Goal: Information Seeking & Learning: Check status

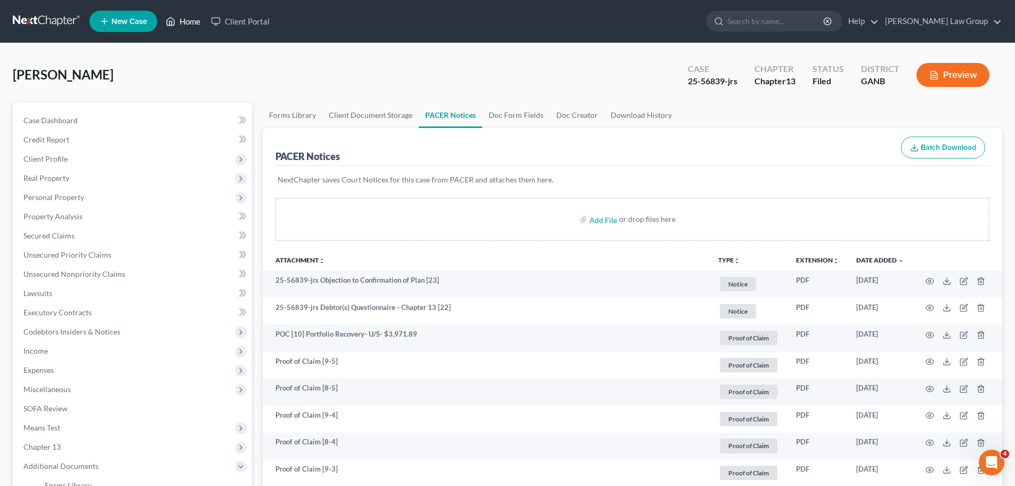
click at [187, 23] on link "Home" at bounding box center [182, 21] width 45 height 19
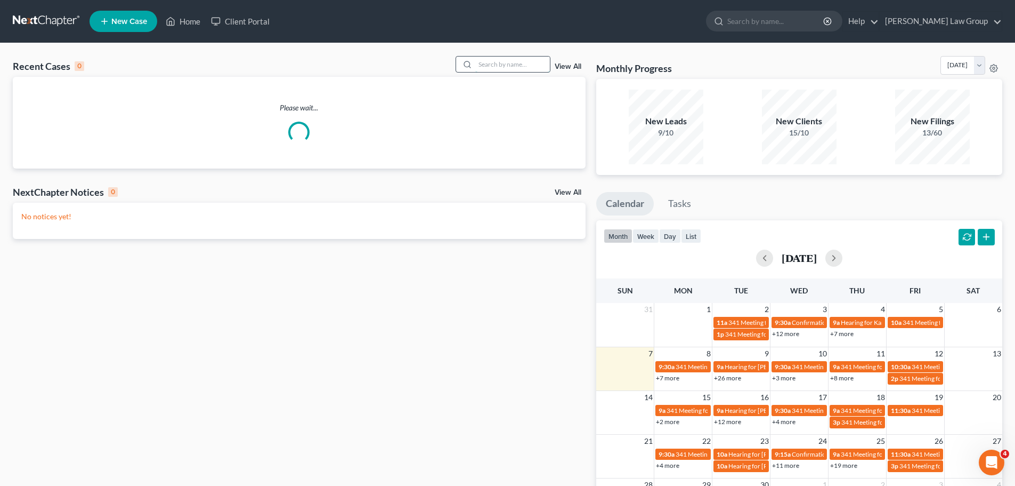
click at [503, 62] on input "search" at bounding box center [512, 63] width 75 height 15
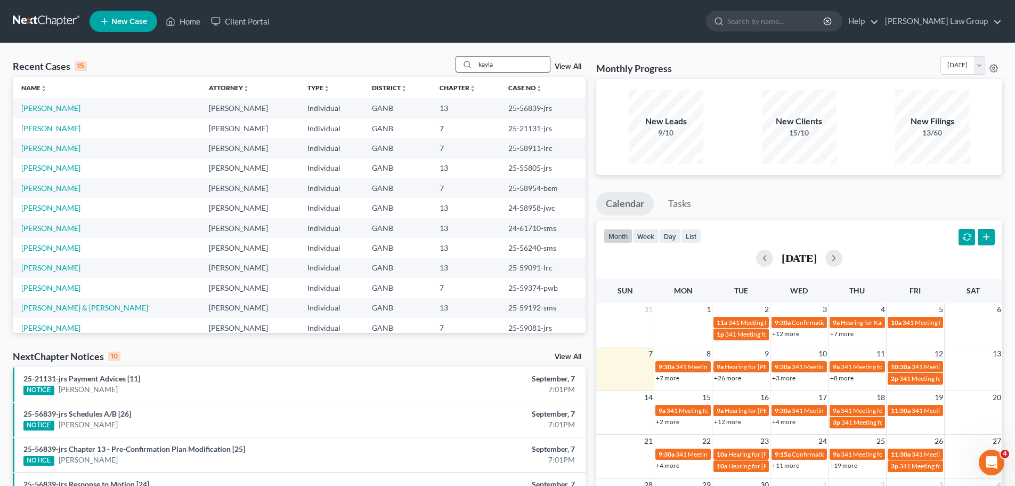
type input "kayla"
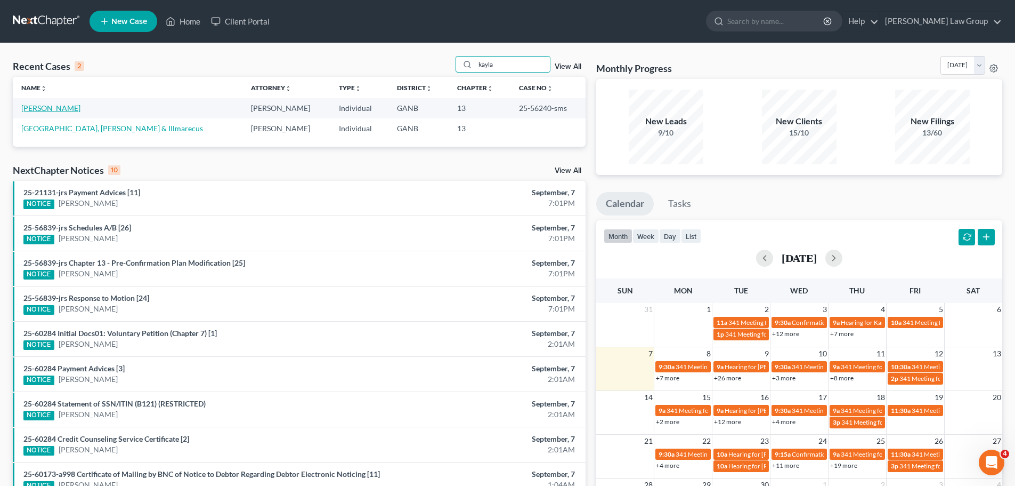
click at [60, 104] on link "[PERSON_NAME]" at bounding box center [50, 107] width 59 height 9
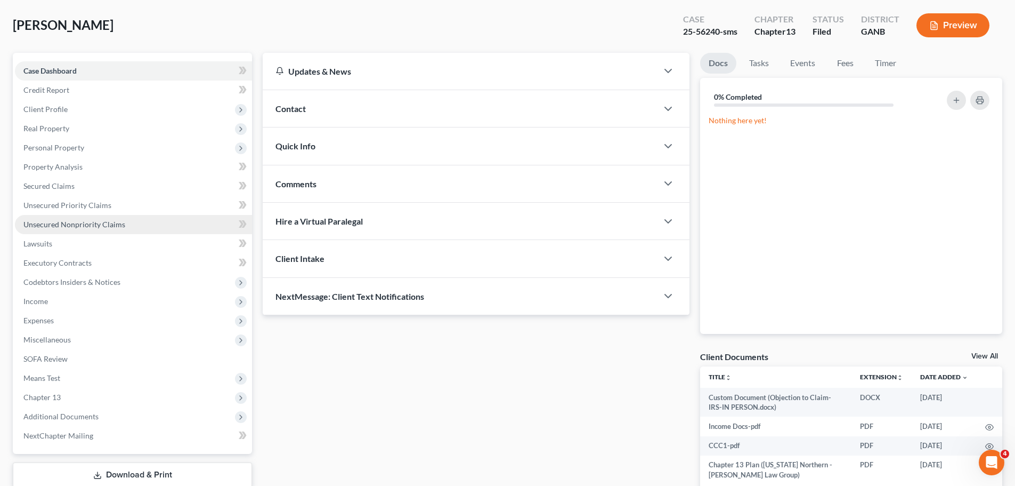
scroll to position [119, 0]
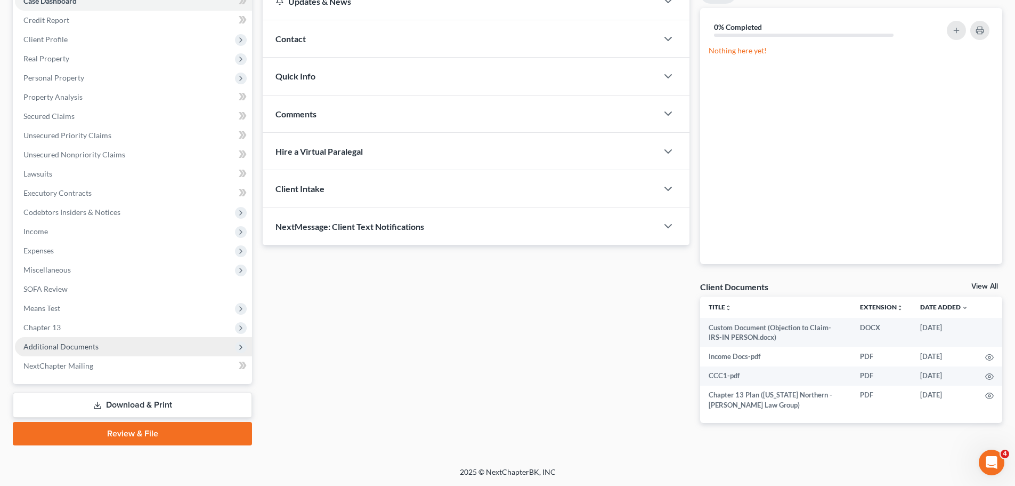
click at [110, 346] on span "Additional Documents" at bounding box center [133, 346] width 237 height 19
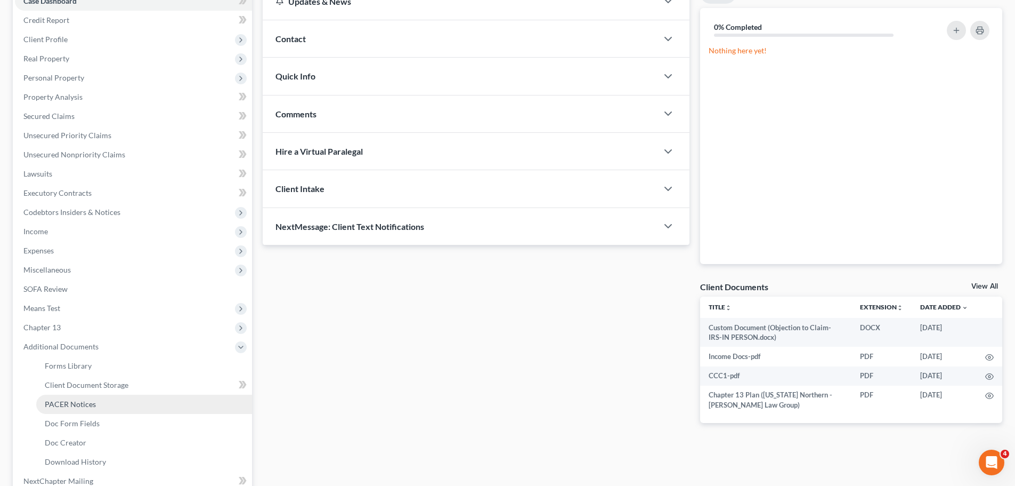
click at [96, 405] on link "PACER Notices" at bounding box center [144, 403] width 216 height 19
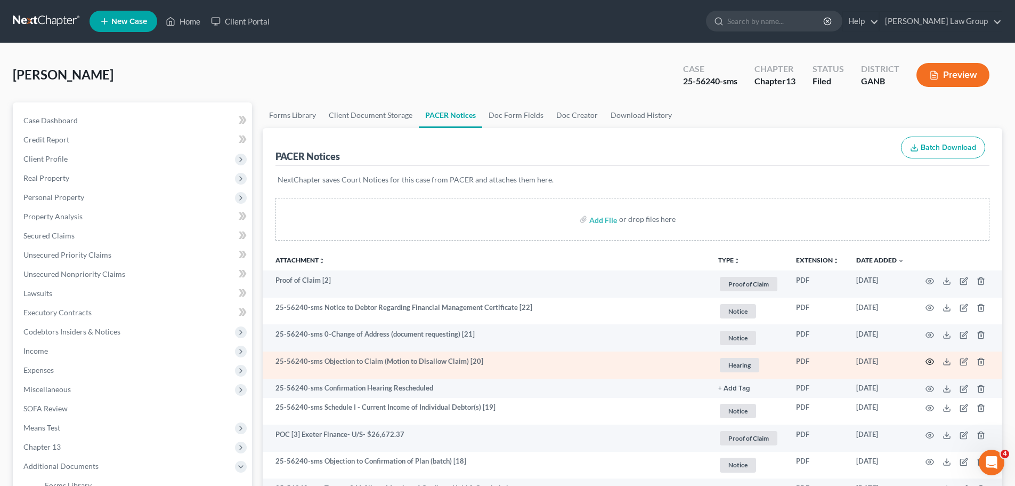
click at [931, 360] on icon "button" at bounding box center [930, 361] width 9 height 9
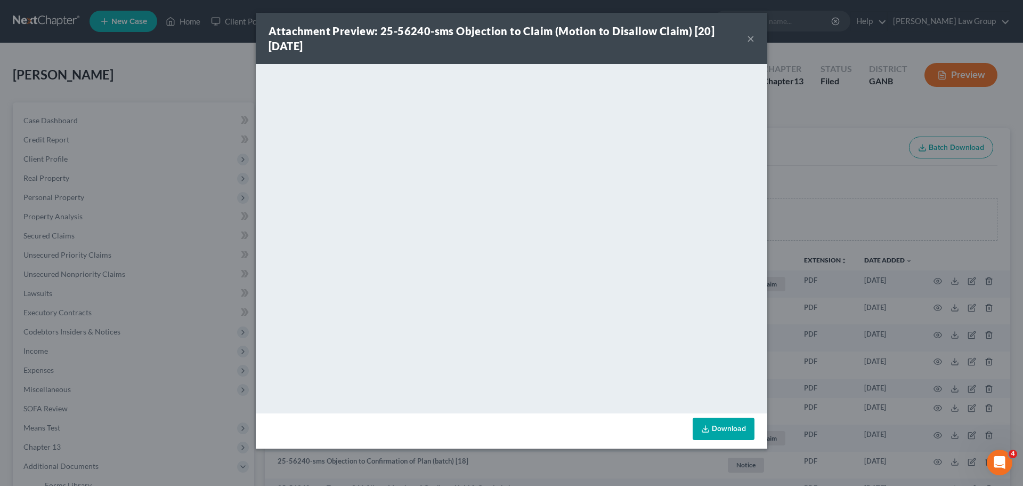
click at [751, 32] on button "×" at bounding box center [750, 38] width 7 height 13
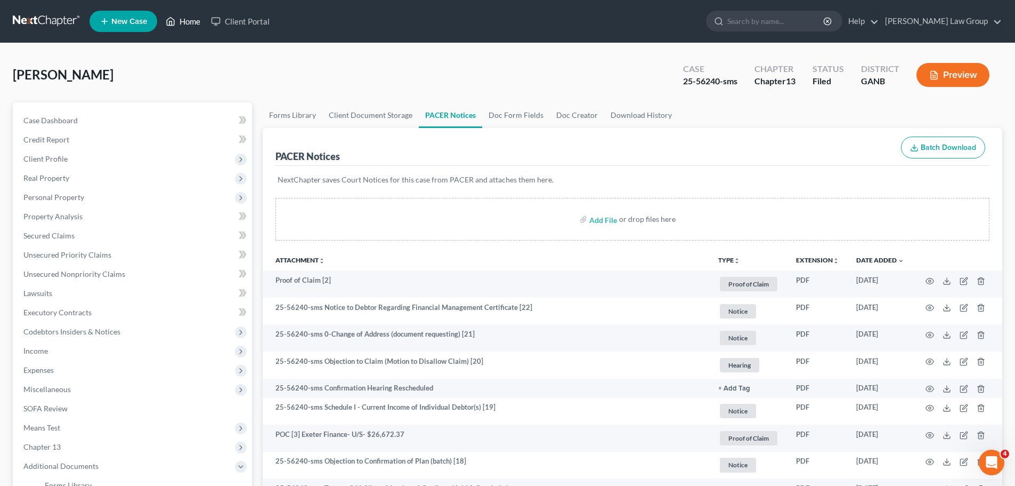
click at [191, 24] on link "Home" at bounding box center [182, 21] width 45 height 19
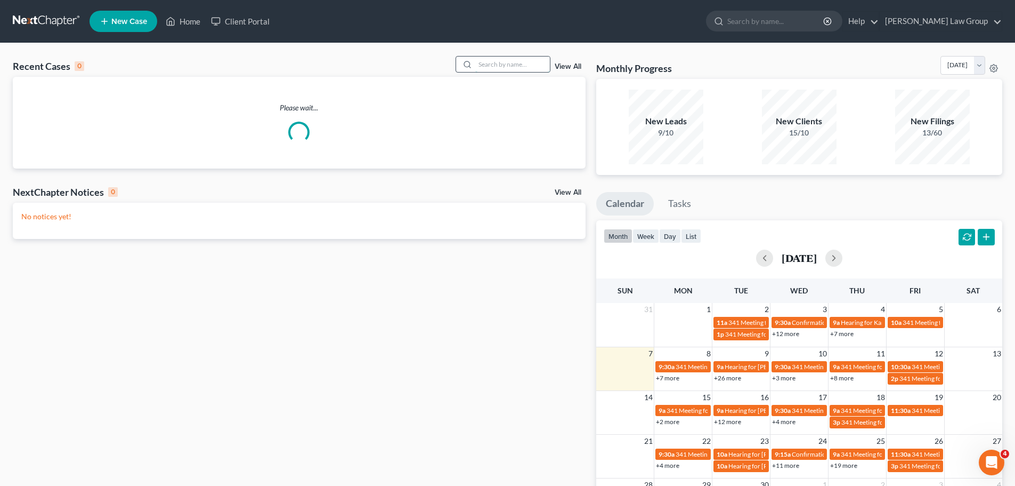
click at [507, 65] on input "search" at bounding box center [512, 63] width 75 height 15
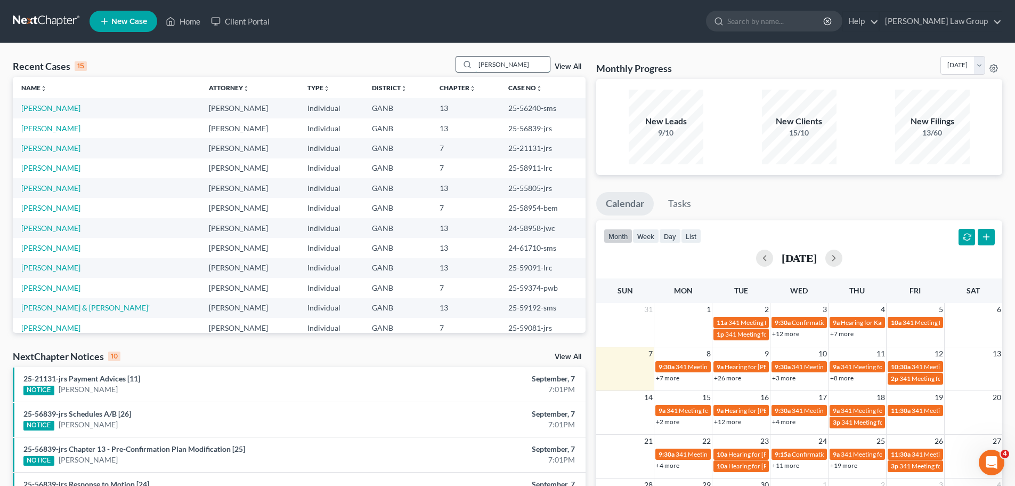
type input "[PERSON_NAME]"
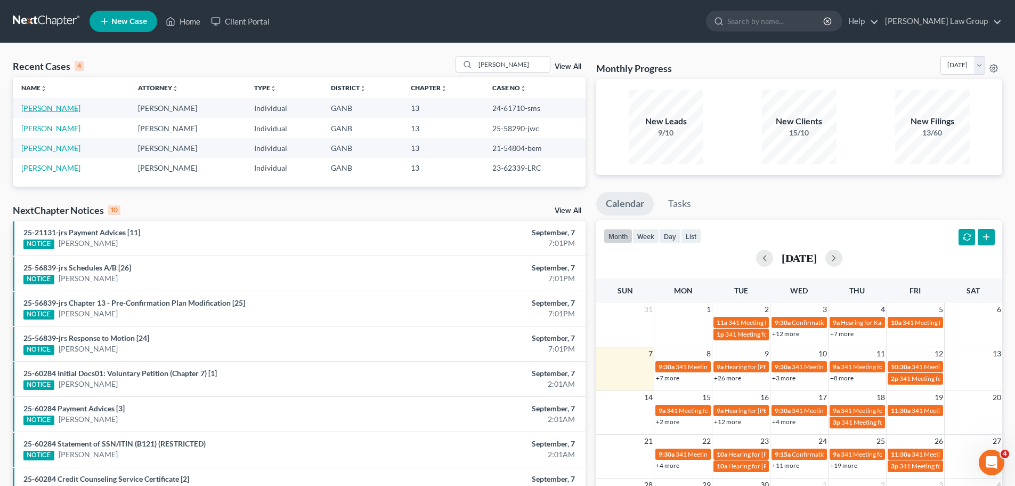
click at [55, 109] on link "[PERSON_NAME]" at bounding box center [50, 107] width 59 height 9
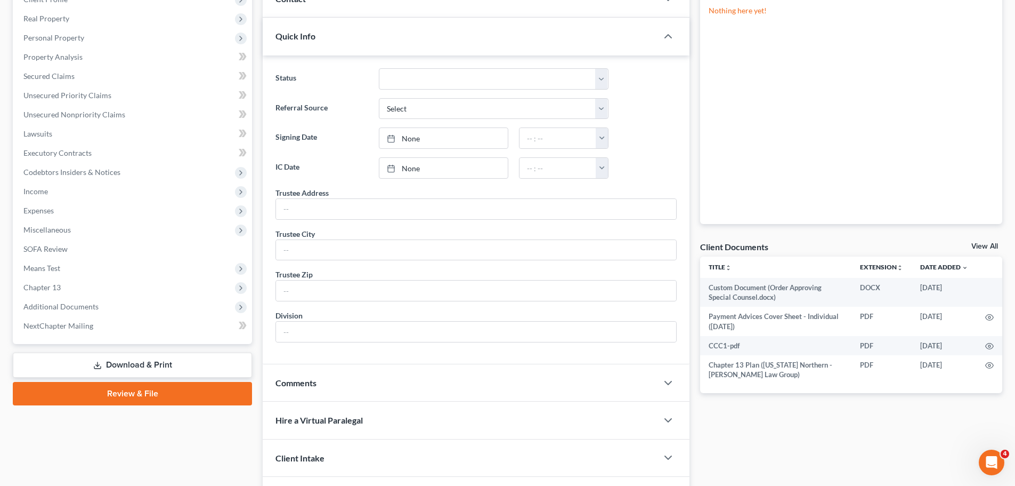
scroll to position [169, 0]
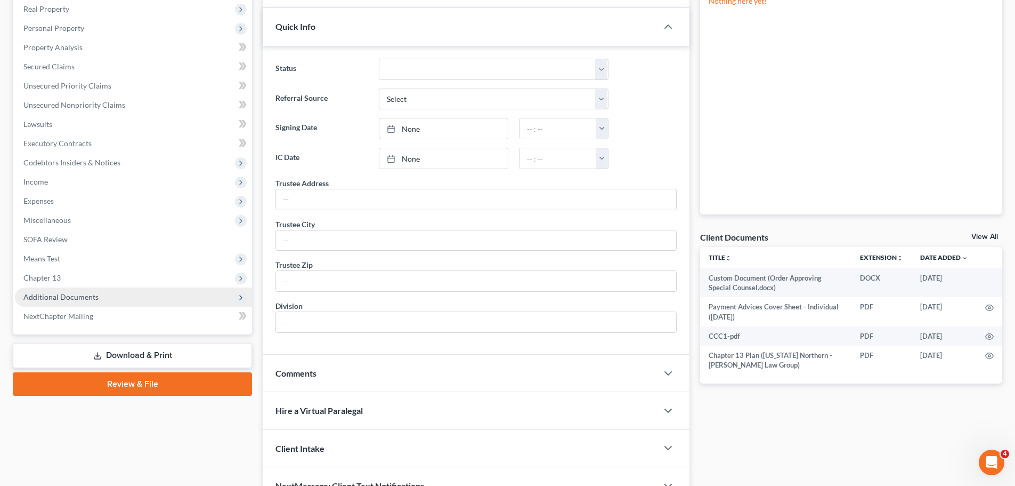
click at [130, 302] on span "Additional Documents" at bounding box center [133, 296] width 237 height 19
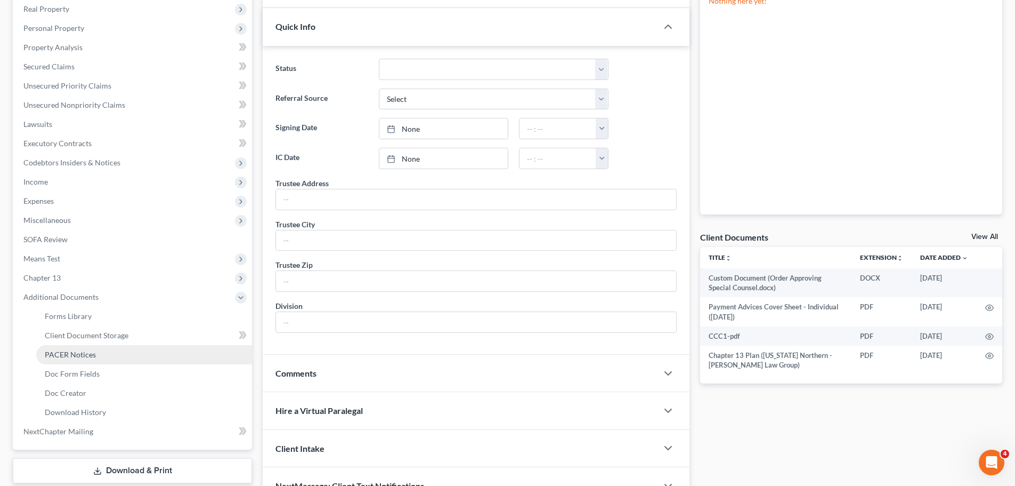
click at [99, 354] on link "PACER Notices" at bounding box center [144, 354] width 216 height 19
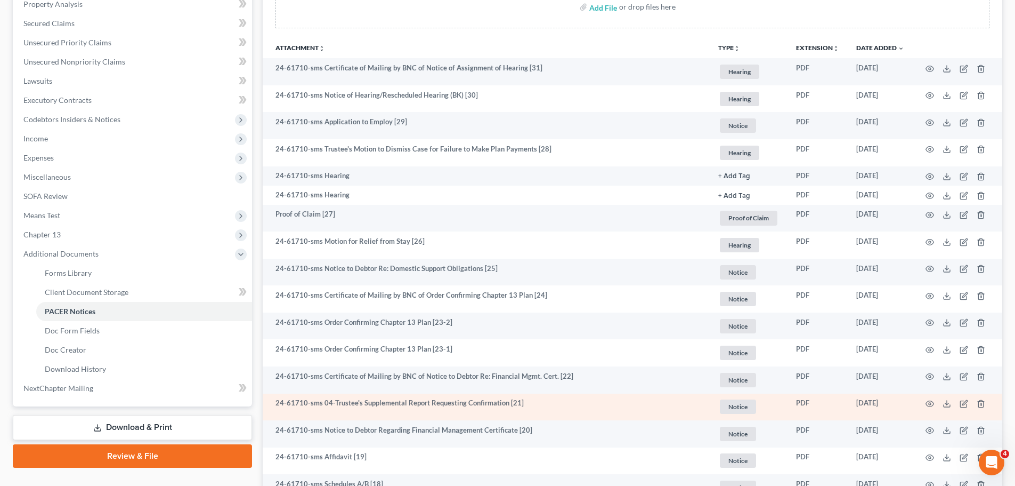
scroll to position [320, 0]
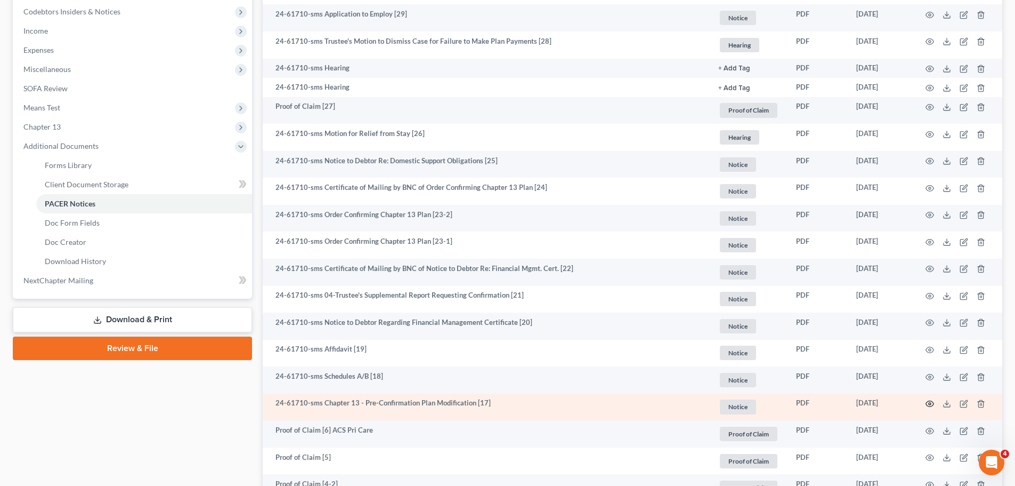
click at [927, 406] on icon "button" at bounding box center [930, 403] width 9 height 9
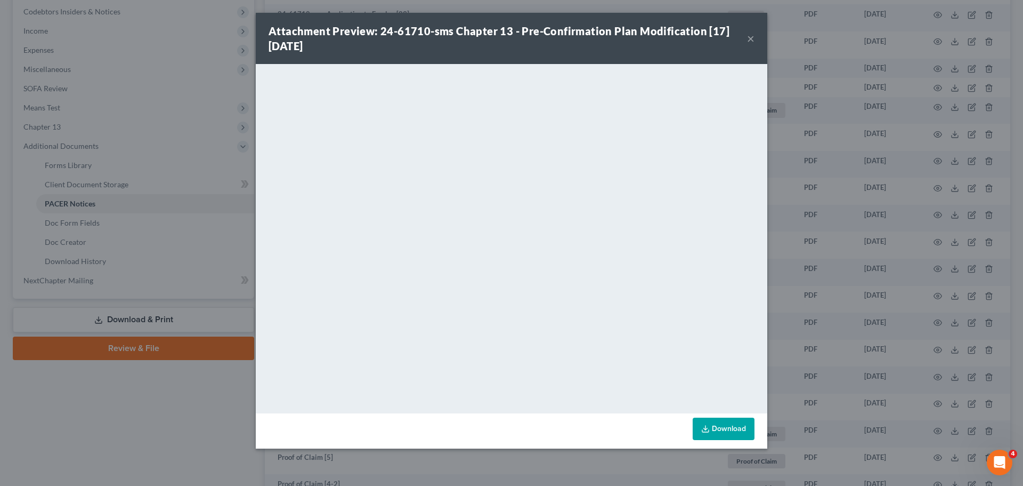
click at [750, 38] on button "×" at bounding box center [750, 38] width 7 height 13
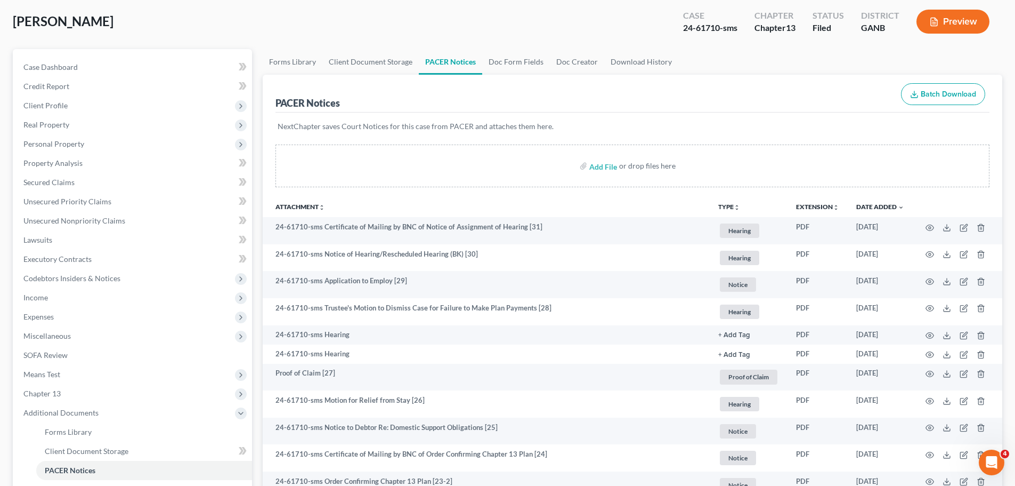
scroll to position [0, 0]
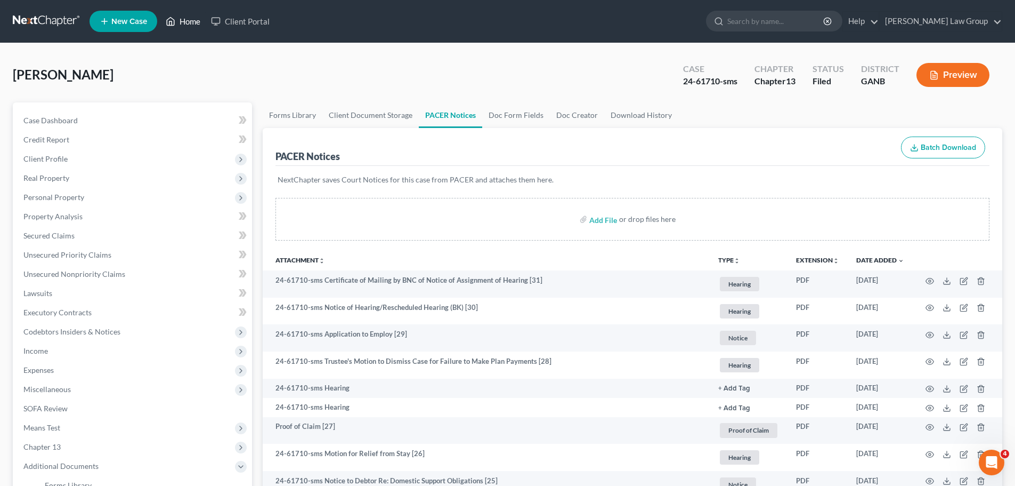
drag, startPoint x: 183, startPoint y: 9, endPoint x: 184, endPoint y: 17, distance: 8.2
click at [181, 13] on ul "New Case Home Client Portal - No Result - See all results Or Press Enter... Hel…" at bounding box center [546, 21] width 913 height 28
click at [191, 24] on link "Home" at bounding box center [182, 21] width 45 height 19
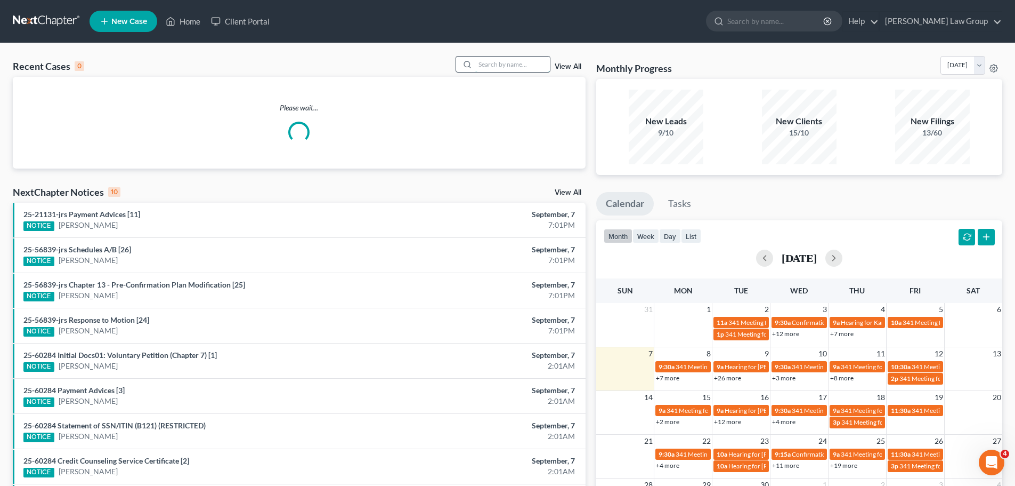
click at [497, 71] on input "search" at bounding box center [512, 63] width 75 height 15
type input "may"
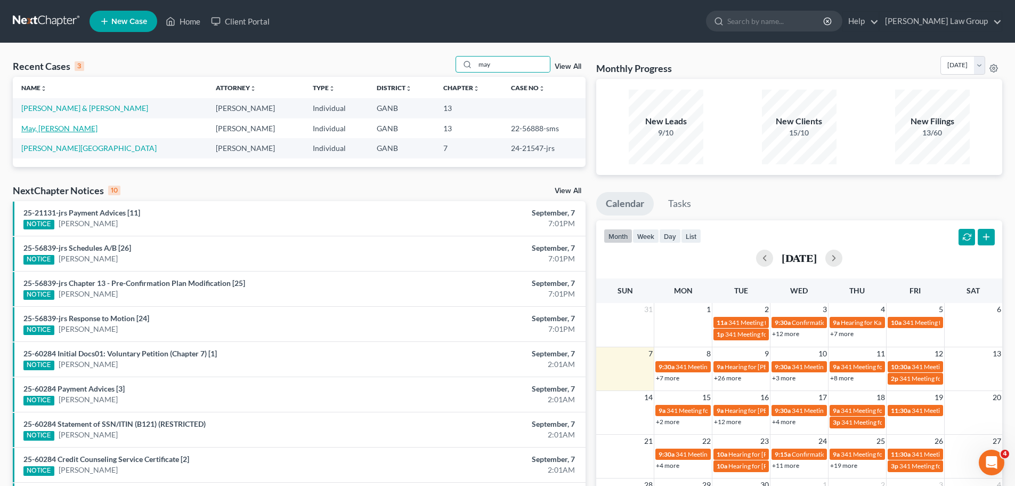
click at [38, 128] on link "May, [PERSON_NAME]" at bounding box center [59, 128] width 76 height 9
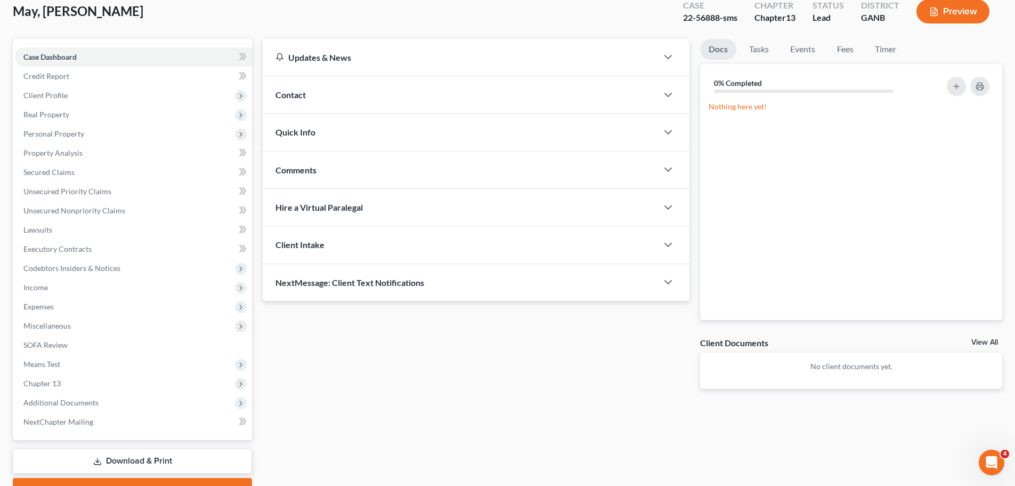
scroll to position [119, 0]
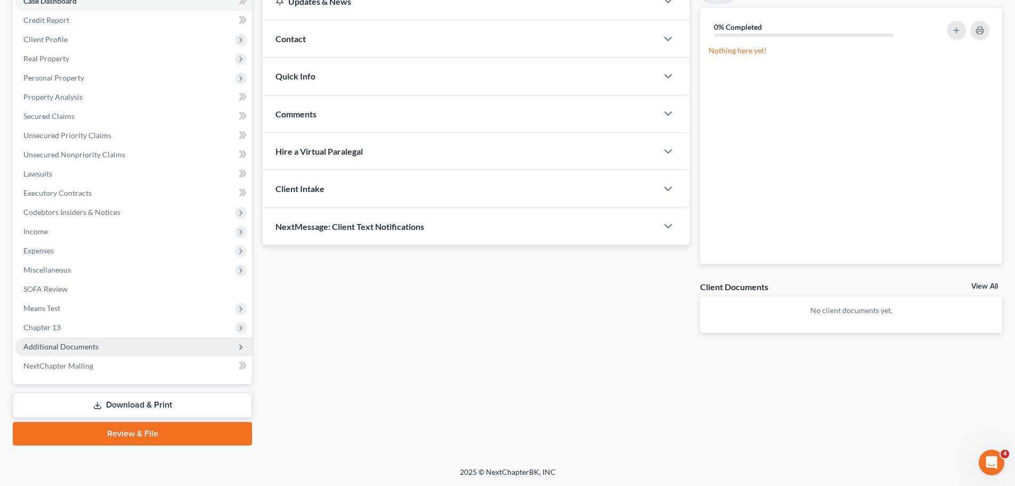
click at [123, 346] on span "Additional Documents" at bounding box center [133, 346] width 237 height 19
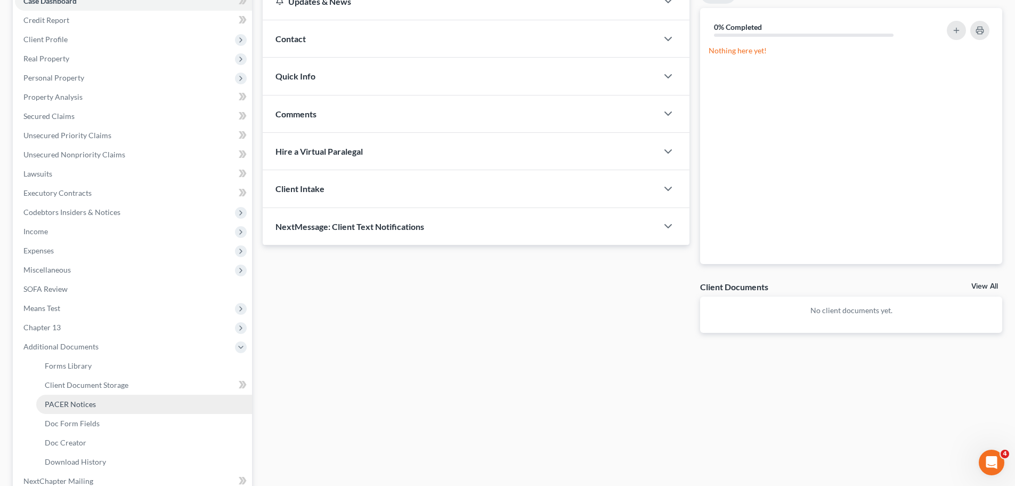
click at [104, 409] on link "PACER Notices" at bounding box center [144, 403] width 216 height 19
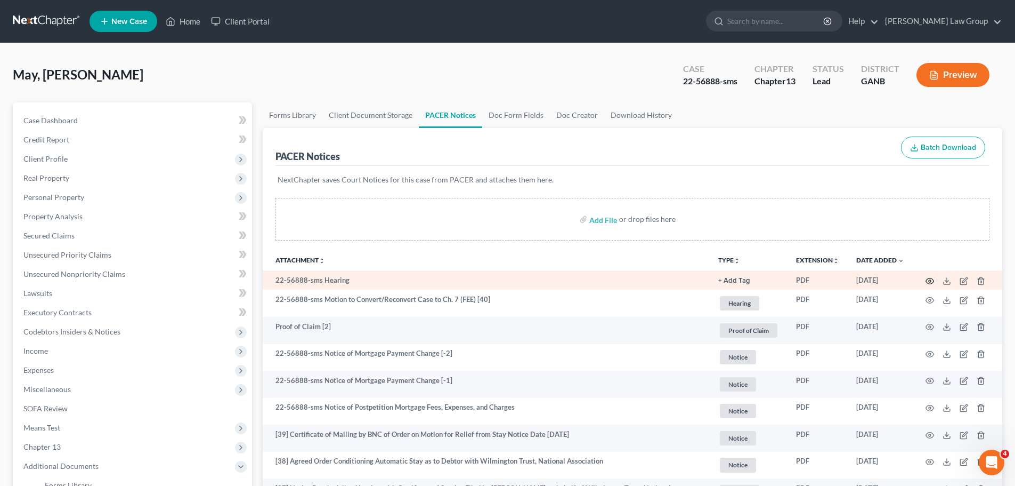
click at [931, 280] on circle "button" at bounding box center [930, 281] width 2 height 2
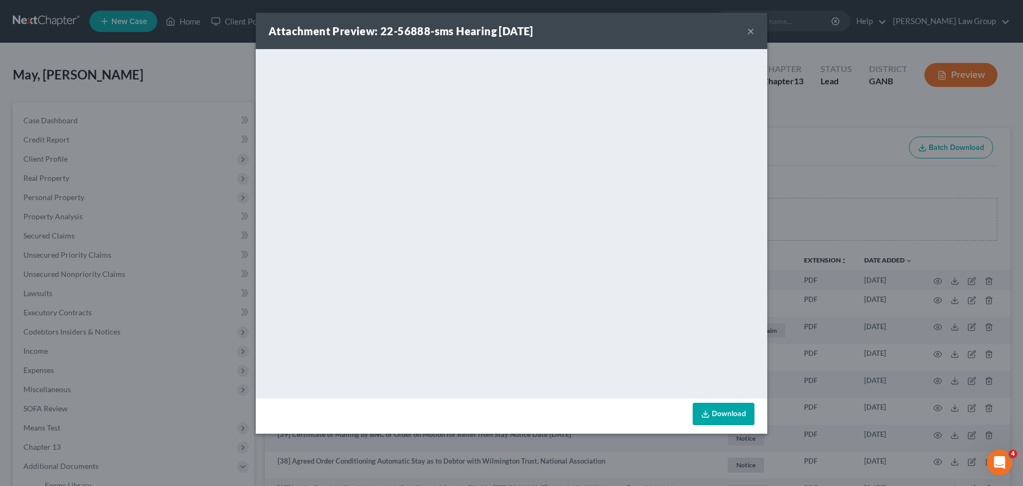
click at [753, 28] on button "×" at bounding box center [750, 31] width 7 height 13
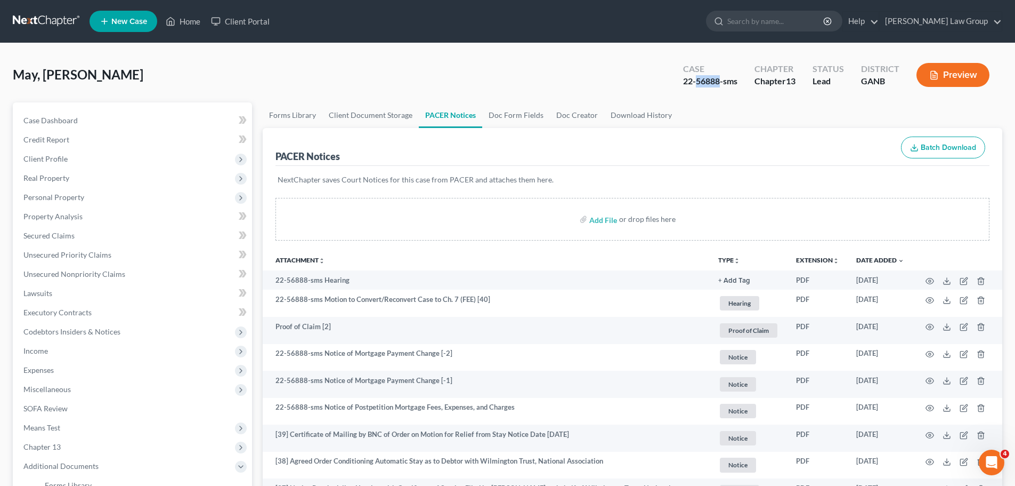
drag, startPoint x: 721, startPoint y: 80, endPoint x: 697, endPoint y: 79, distance: 24.0
click at [697, 79] on div "22-56888-sms" at bounding box center [710, 81] width 54 height 12
copy div "56888"
drag, startPoint x: 102, startPoint y: 80, endPoint x: 94, endPoint y: 70, distance: 12.5
click at [103, 78] on div "May, [PERSON_NAME] Upgraded Case 22-56888-sms Chapter Chapter 13 Status Lead Di…" at bounding box center [508, 79] width 990 height 46
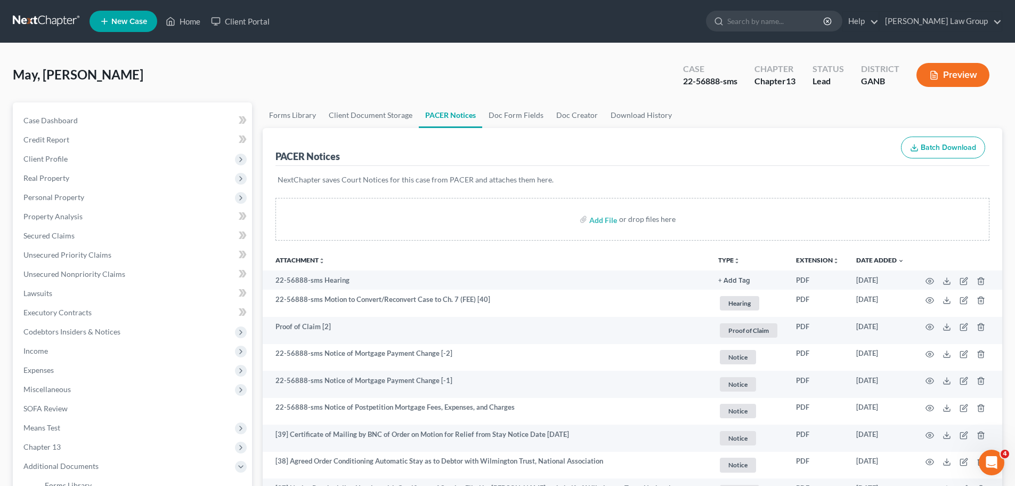
click at [103, 78] on div "May, [PERSON_NAME] Upgraded Case 22-56888-sms Chapter Chapter 13 Status Lead Di…" at bounding box center [508, 79] width 990 height 46
drag, startPoint x: 63, startPoint y: 75, endPoint x: 0, endPoint y: 76, distance: 63.4
click at [0, 76] on div "May, [PERSON_NAME] Upgraded Case 22-56888-sms Chapter Chapter 13 Status Lead Di…" at bounding box center [507, 372] width 1015 height 658
copy span "May, [PERSON_NAME]"
drag, startPoint x: 740, startPoint y: 80, endPoint x: 684, endPoint y: 84, distance: 56.1
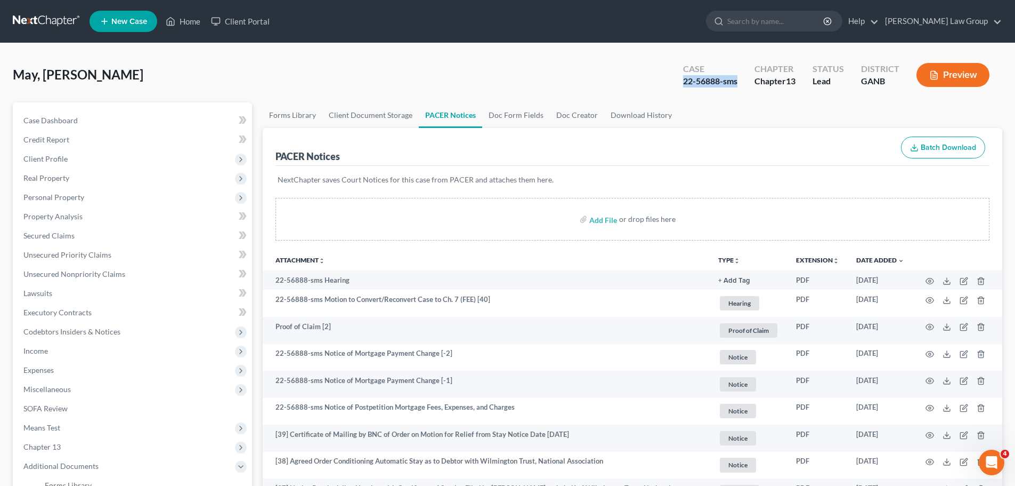
click at [684, 84] on div "Case 22-56888-sms" at bounding box center [710, 75] width 71 height 31
copy div "22-56888-sms"
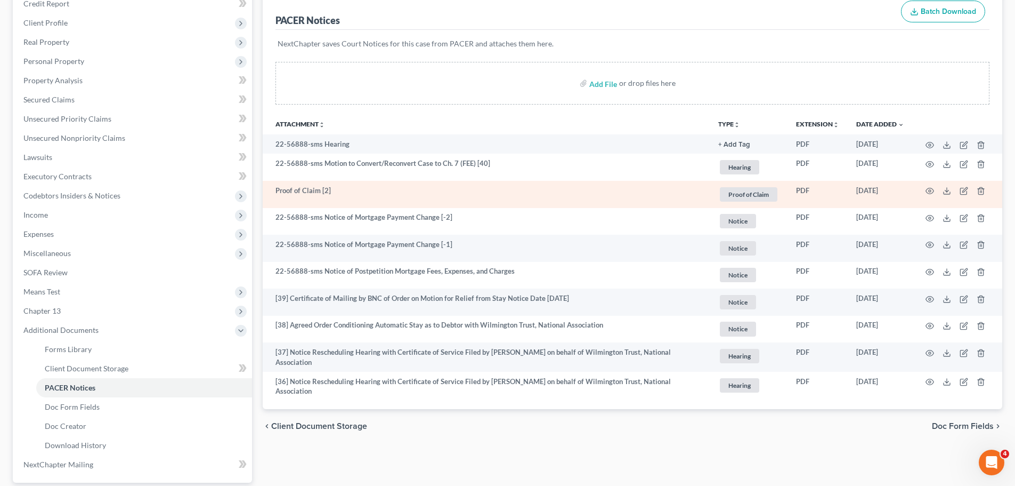
scroll to position [160, 0]
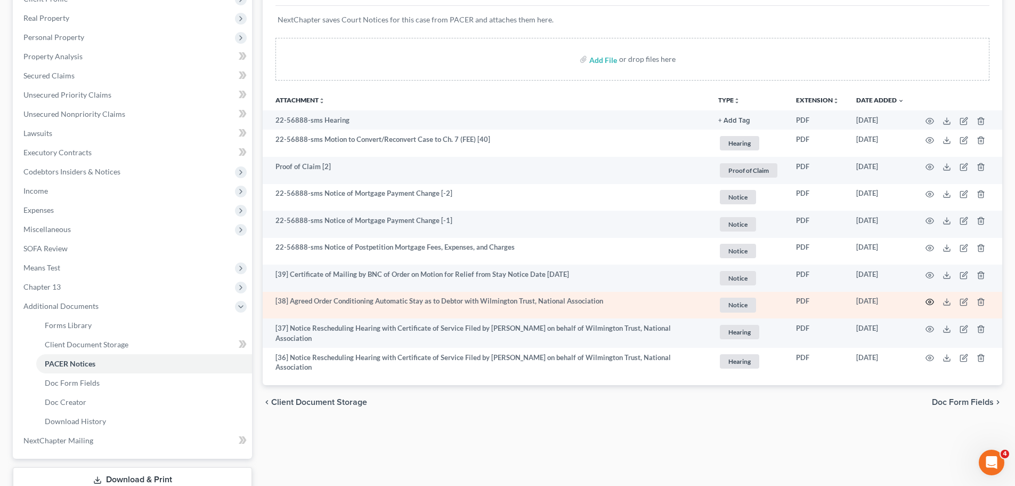
click at [928, 303] on icon "button" at bounding box center [930, 301] width 9 height 9
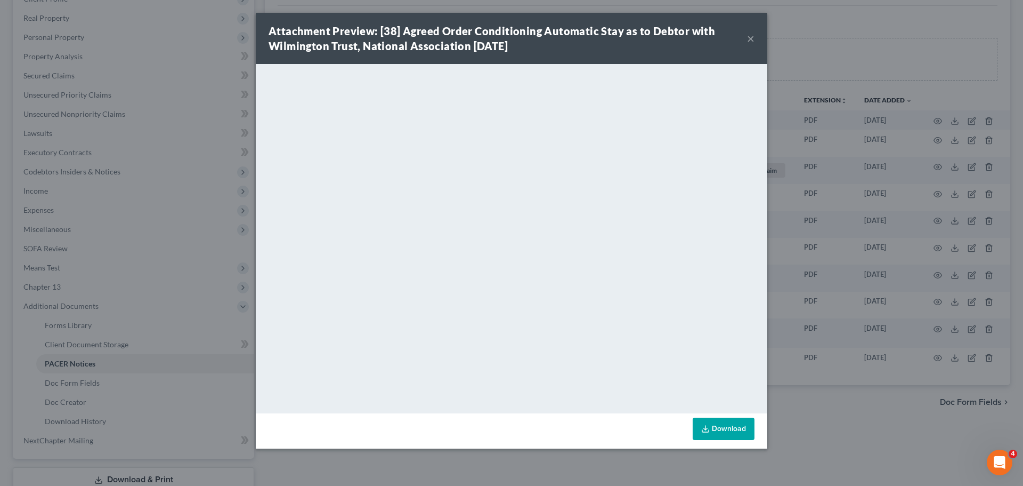
click at [752, 39] on button "×" at bounding box center [750, 38] width 7 height 13
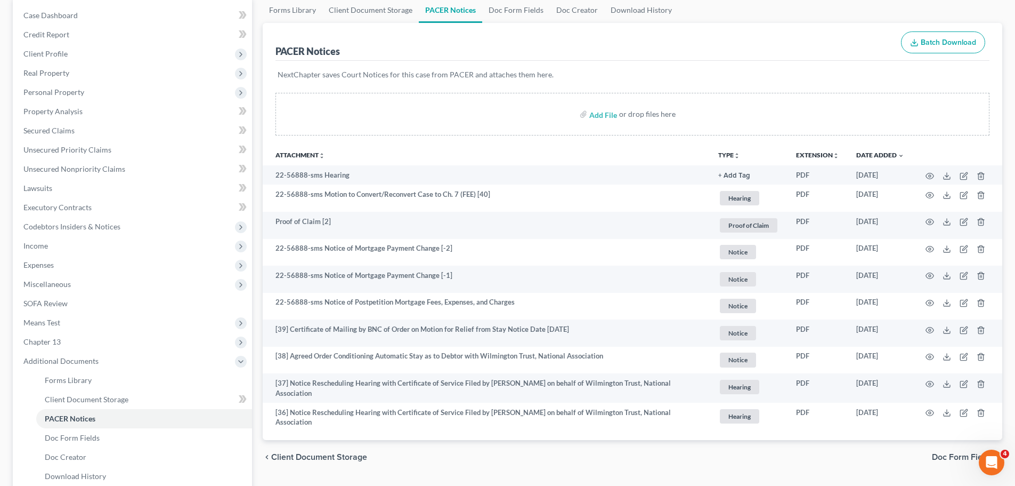
scroll to position [0, 0]
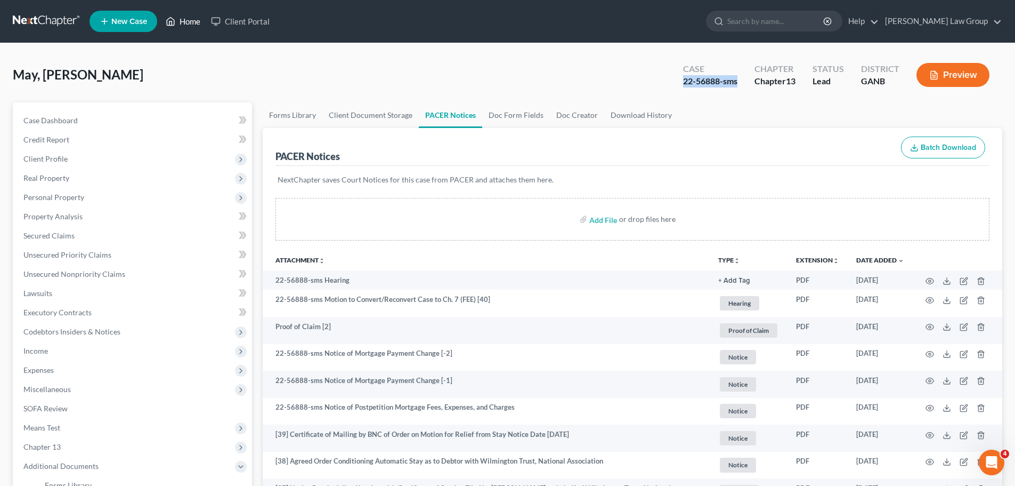
click at [192, 25] on link "Home" at bounding box center [182, 21] width 45 height 19
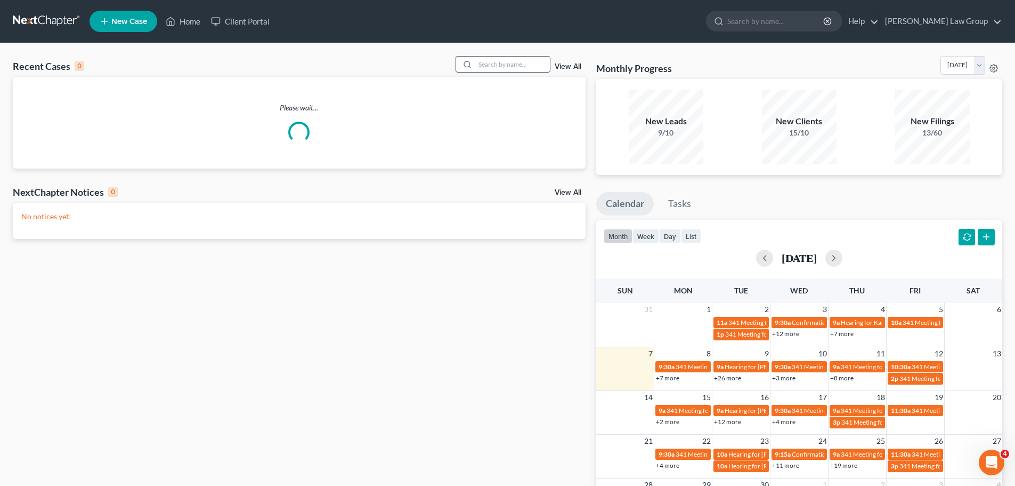
click at [520, 70] on input "search" at bounding box center [512, 63] width 75 height 15
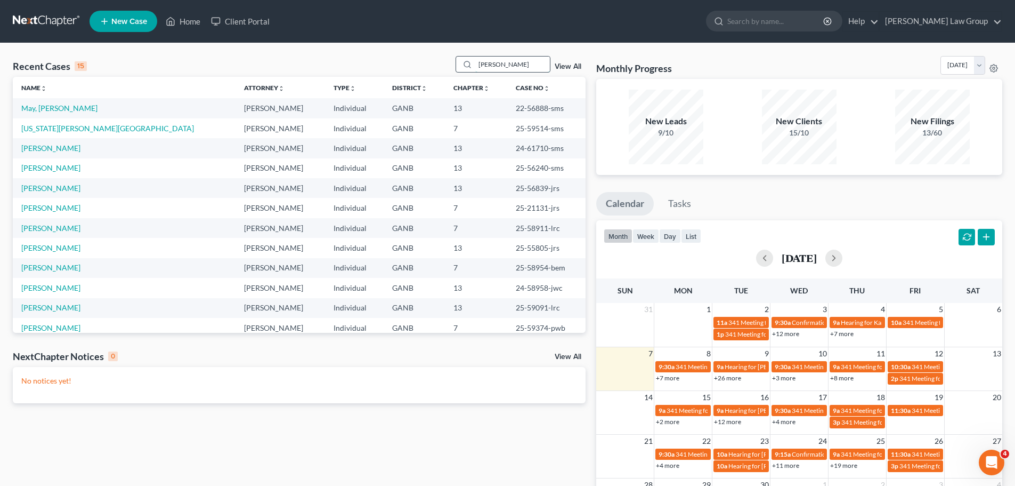
type input "[PERSON_NAME]"
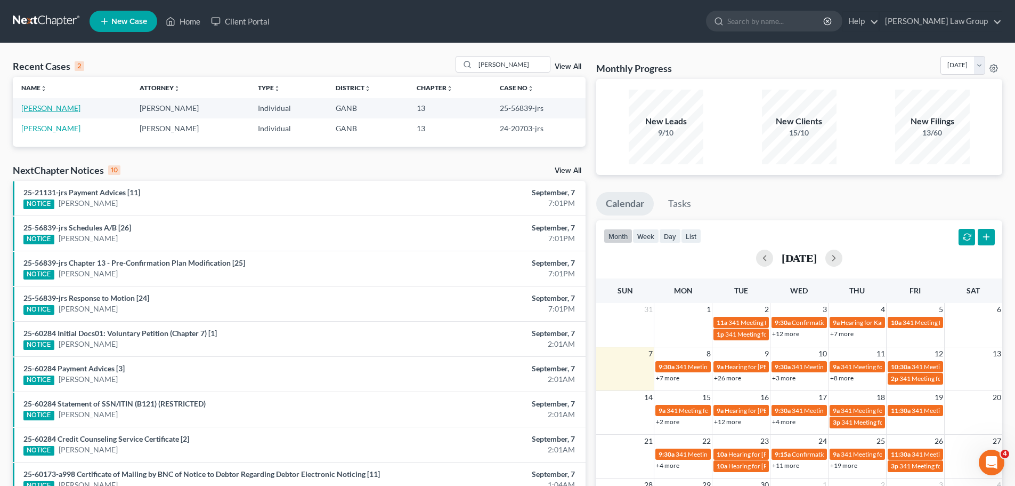
click at [53, 111] on link "[PERSON_NAME]" at bounding box center [50, 107] width 59 height 9
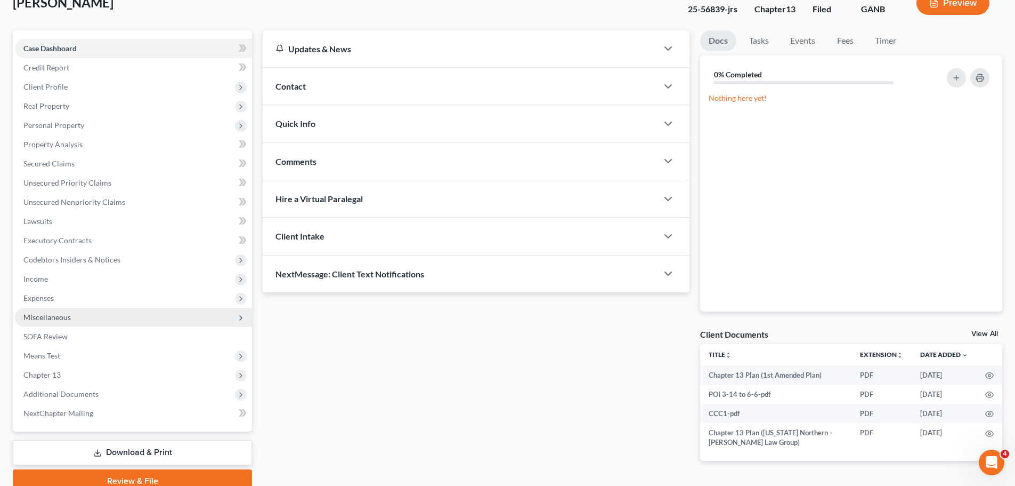
scroll to position [119, 0]
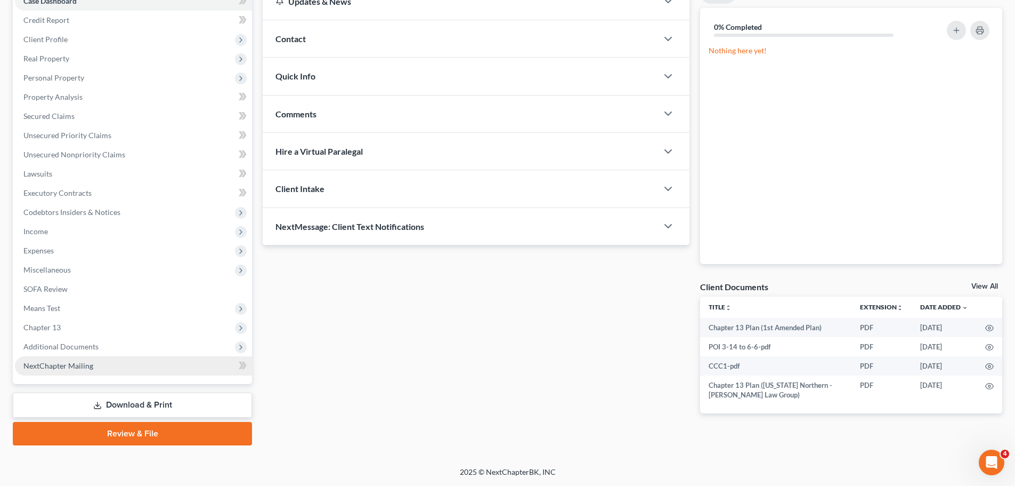
click at [125, 356] on link "NextChapter Mailing" at bounding box center [133, 365] width 237 height 19
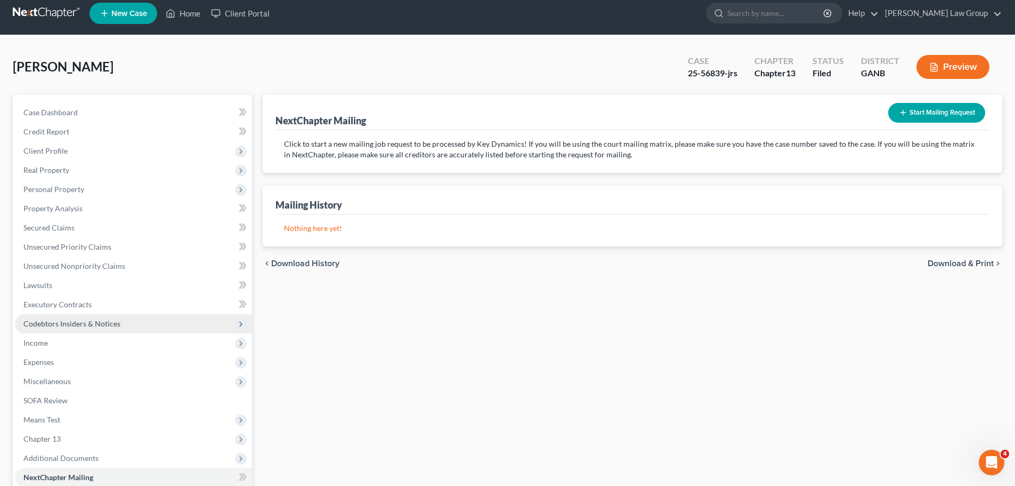
scroll to position [119, 0]
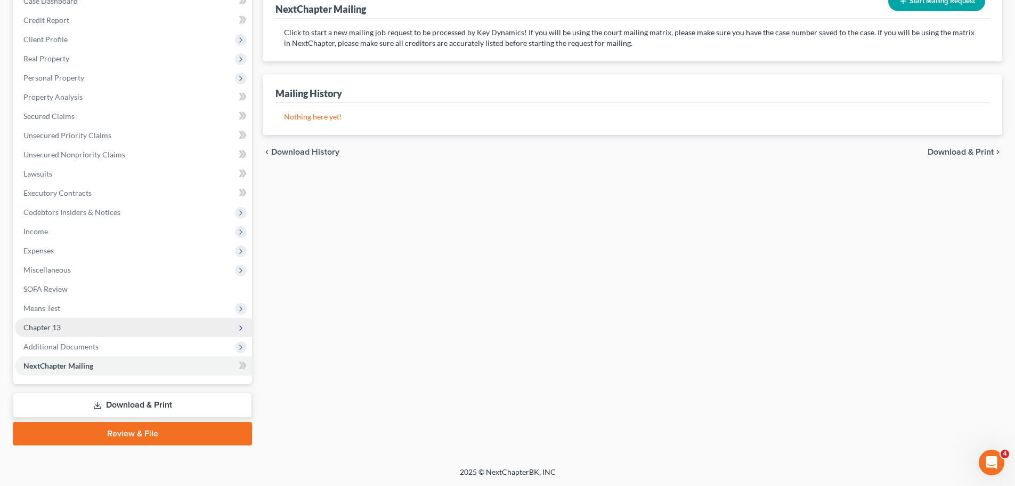
click at [95, 335] on span "Chapter 13" at bounding box center [133, 327] width 237 height 19
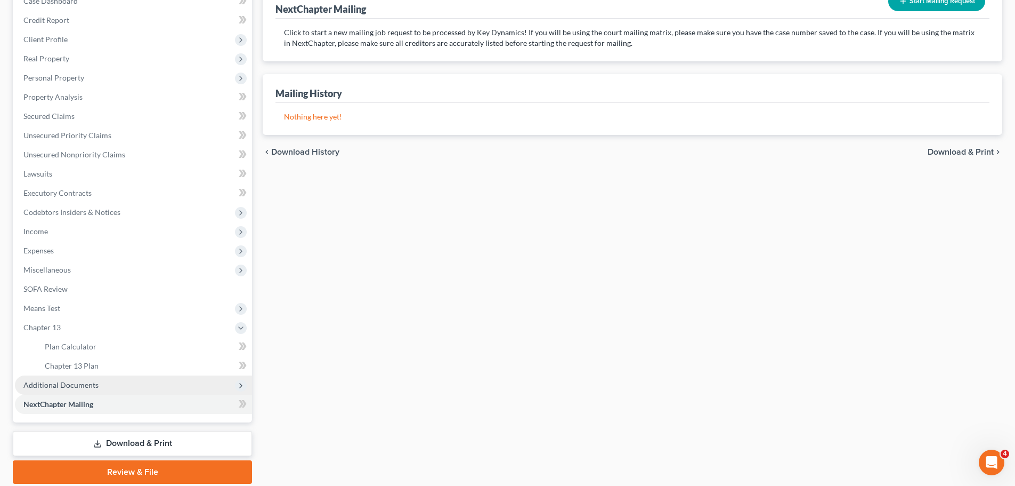
click at [123, 376] on span "Additional Documents" at bounding box center [133, 384] width 237 height 19
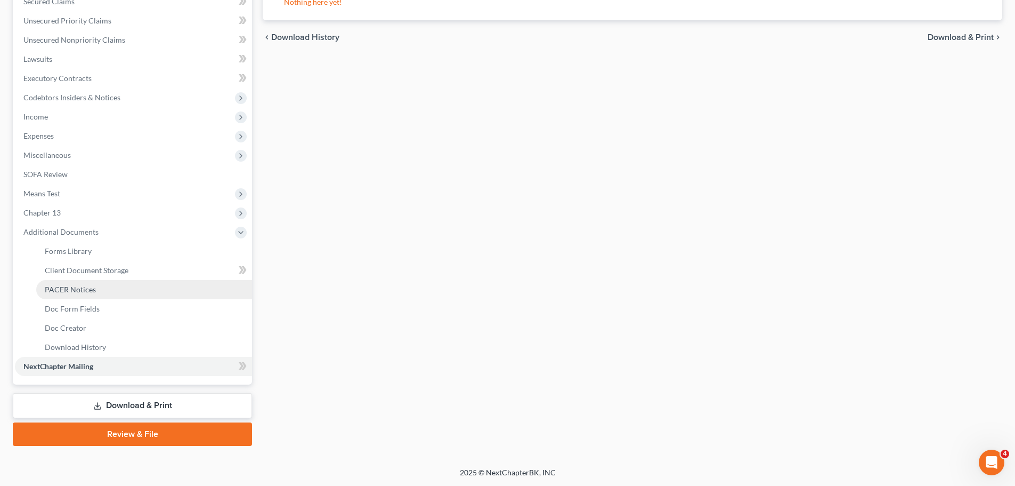
scroll to position [234, 0]
click at [101, 291] on link "PACER Notices" at bounding box center [144, 288] width 216 height 19
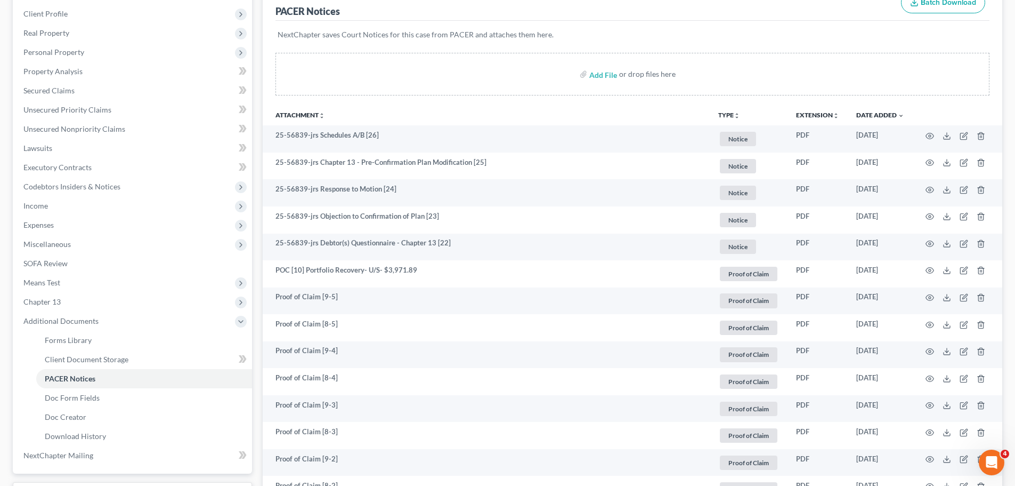
scroll to position [107, 0]
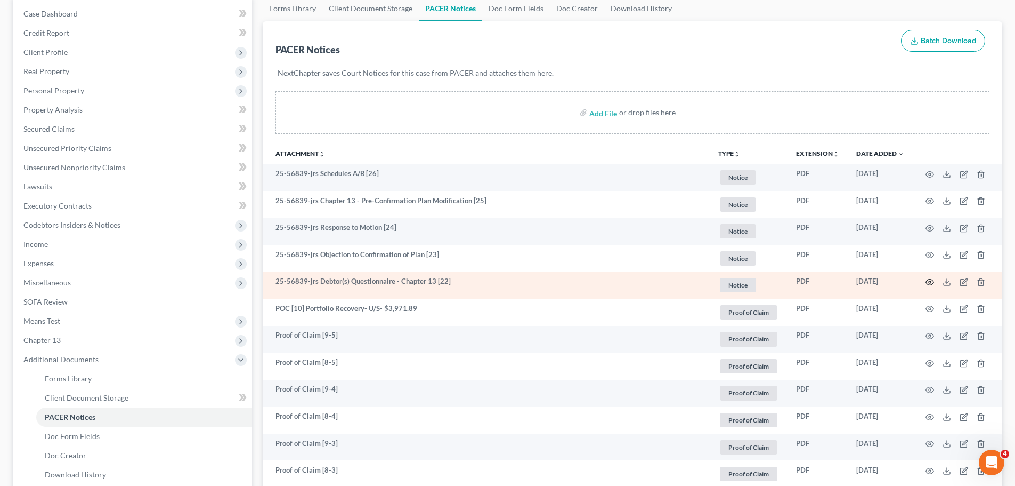
click at [928, 280] on icon "button" at bounding box center [930, 282] width 9 height 9
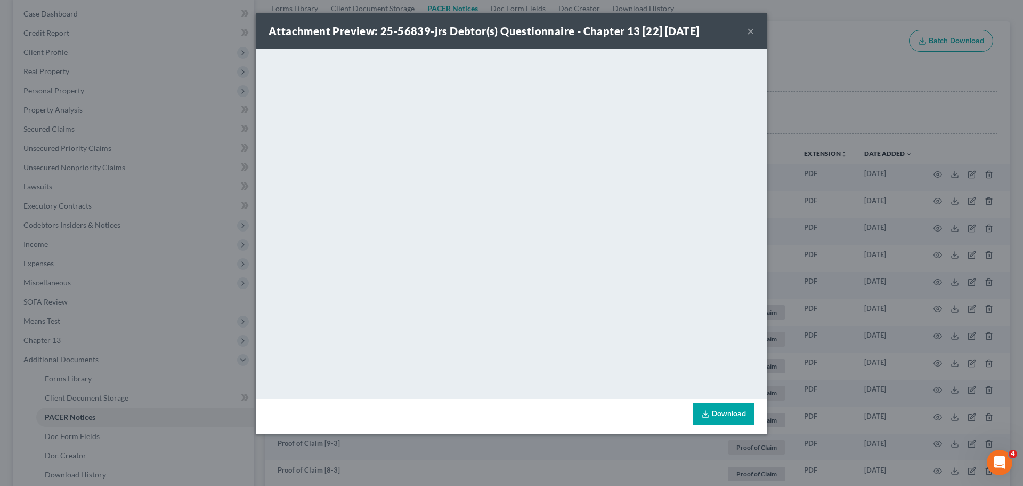
click at [749, 32] on button "×" at bounding box center [750, 31] width 7 height 13
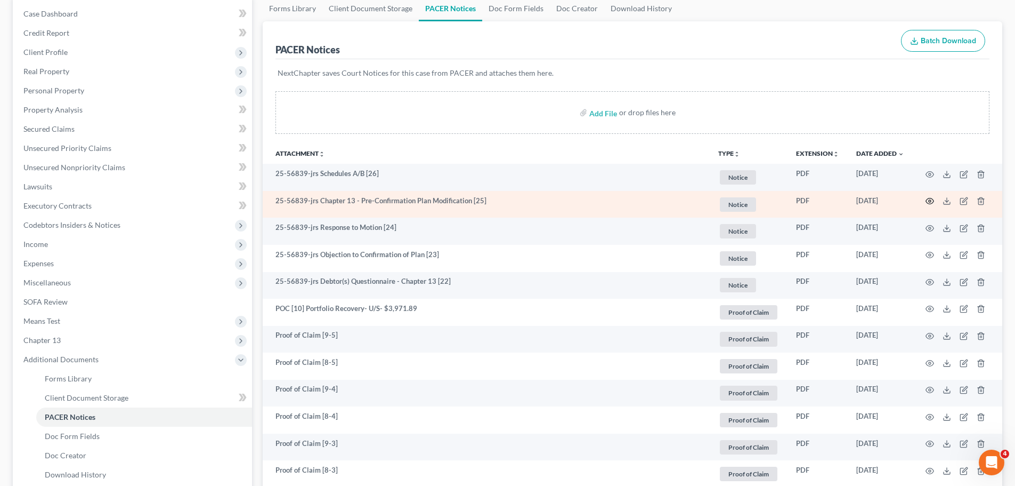
click at [927, 201] on icon "button" at bounding box center [930, 201] width 9 height 9
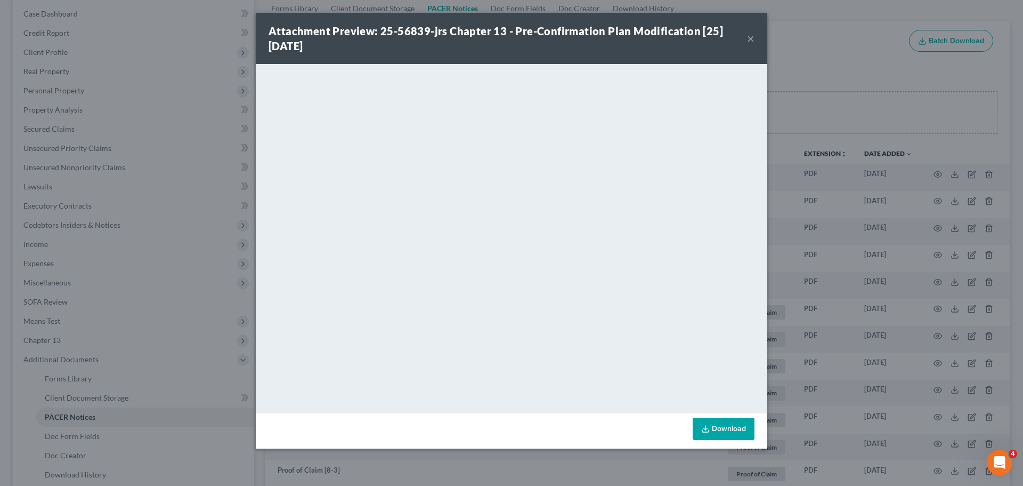
click at [747, 35] on div "Attachment Preview: 25-56839-jrs Chapter 13 - Pre-Confirmation Plan Modificatio…" at bounding box center [508, 38] width 479 height 30
click at [750, 36] on button "×" at bounding box center [750, 38] width 7 height 13
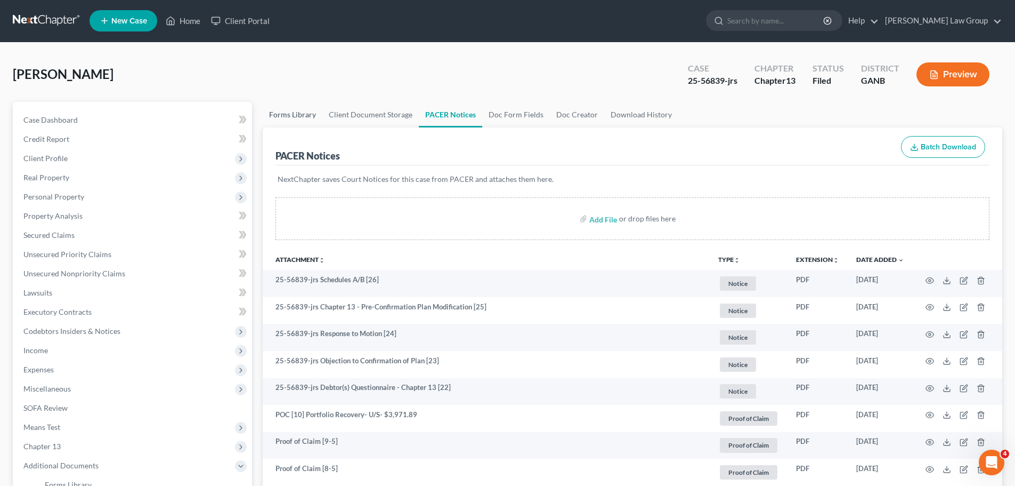
scroll to position [0, 0]
click at [192, 19] on link "Home" at bounding box center [182, 21] width 45 height 19
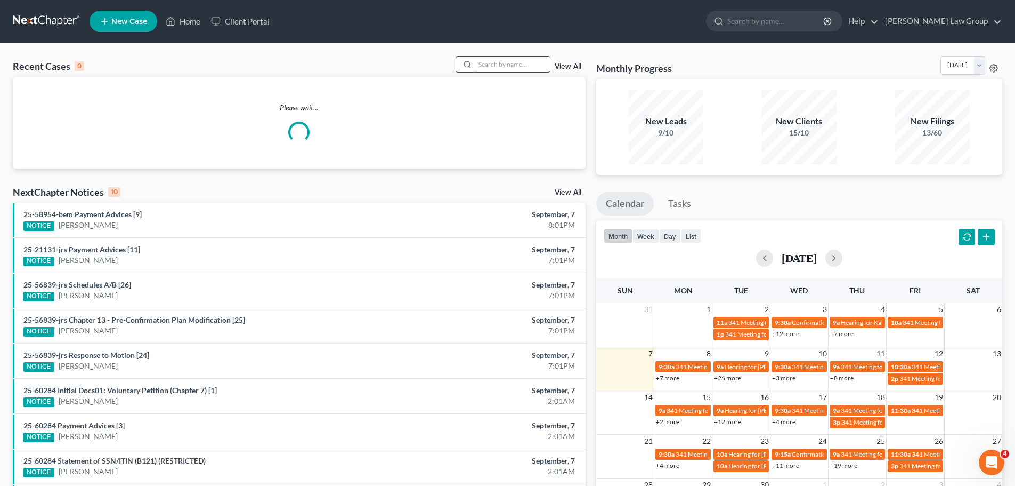
click at [499, 66] on input "search" at bounding box center [512, 63] width 75 height 15
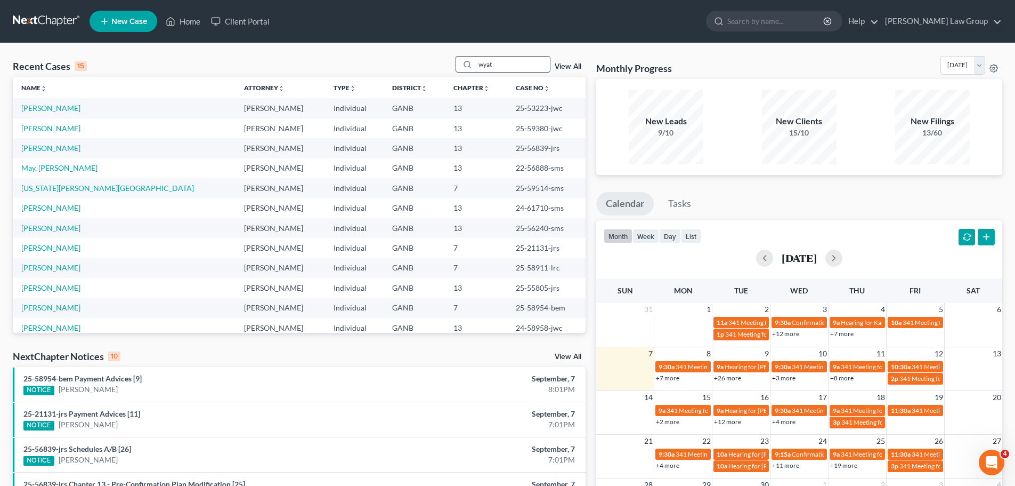
type input "wyat"
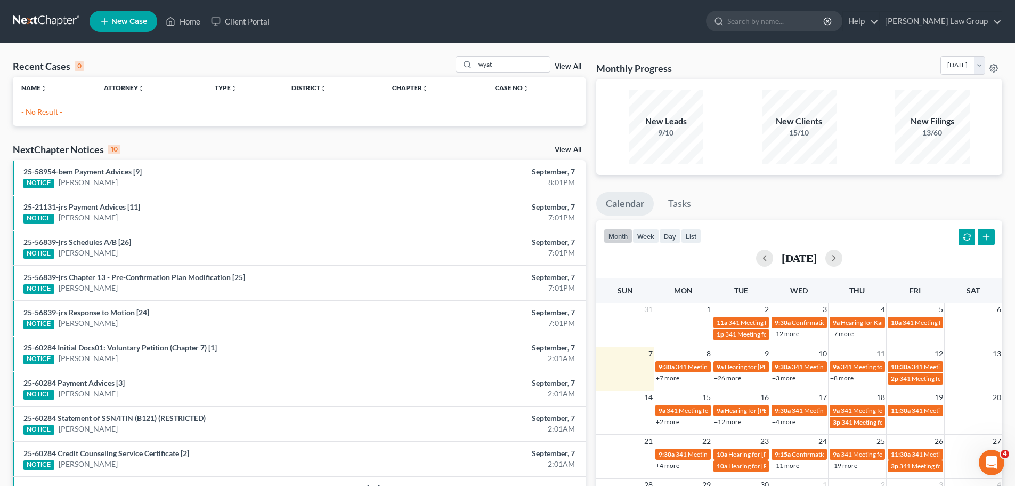
click at [561, 68] on link "View All" at bounding box center [568, 66] width 27 height 7
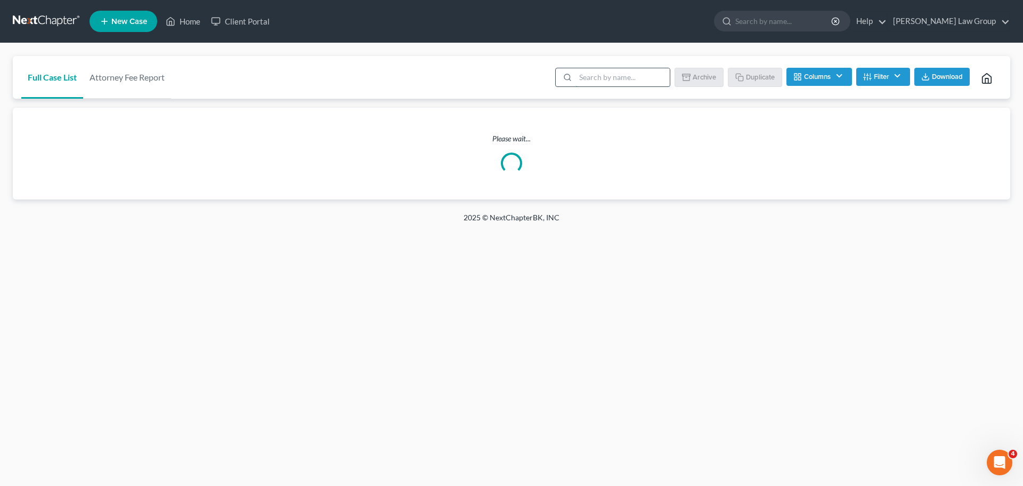
click at [612, 75] on input "search" at bounding box center [623, 77] width 94 height 18
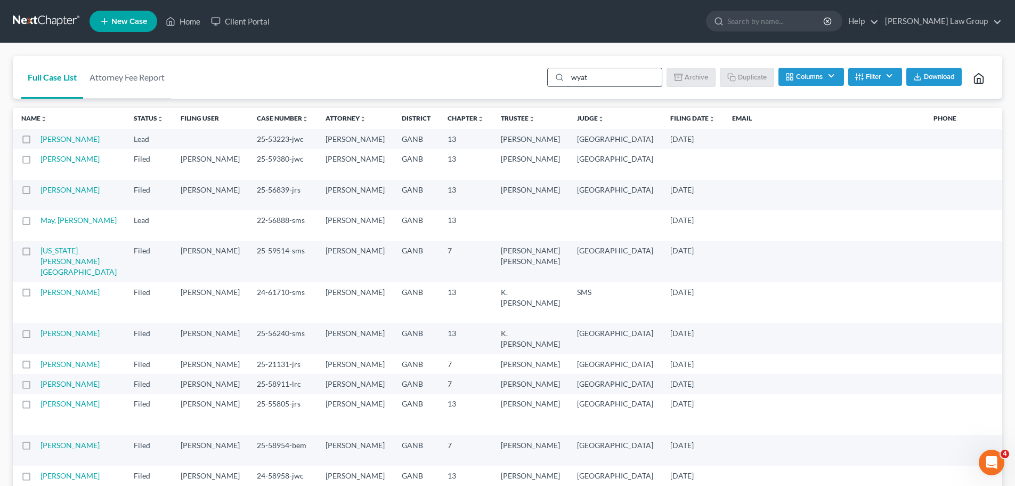
type input "wyat"
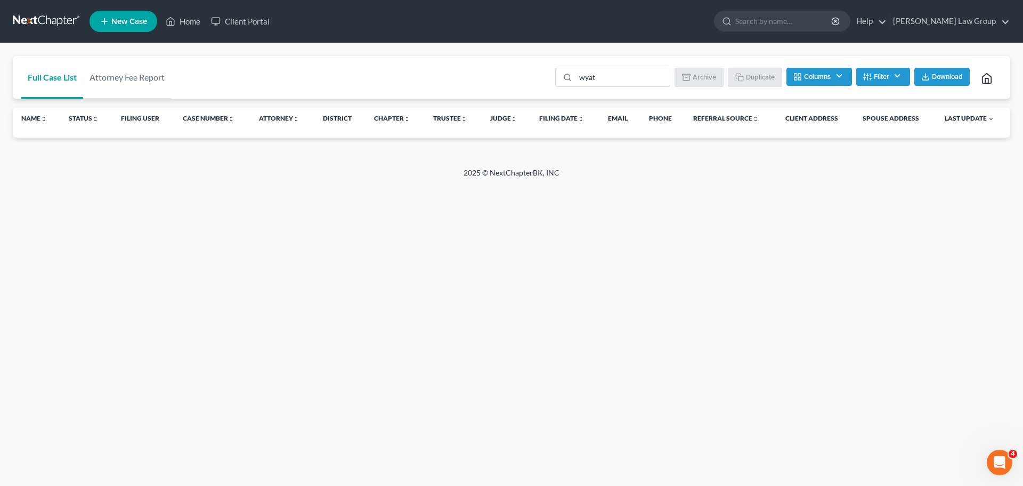
click at [871, 72] on button "Filter" at bounding box center [883, 77] width 54 height 18
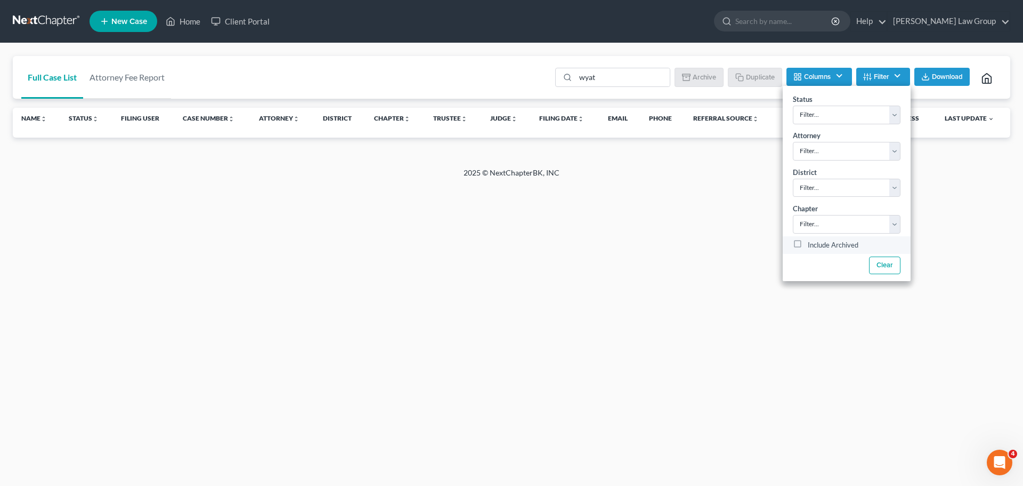
click at [808, 239] on label "Include Archived" at bounding box center [833, 245] width 51 height 13
click at [812, 239] on input "Include Archived" at bounding box center [815, 242] width 7 height 7
checkbox input "true"
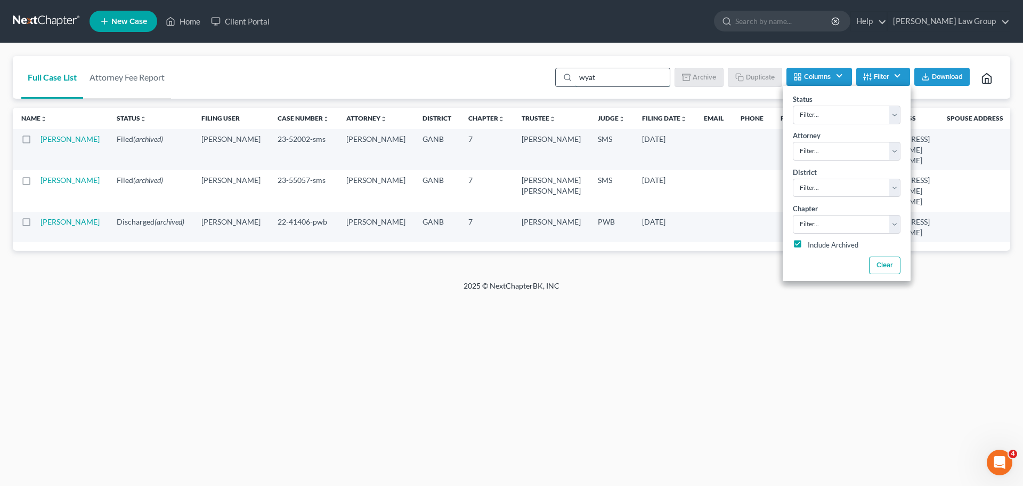
click at [588, 80] on input "wyat" at bounding box center [623, 77] width 94 height 18
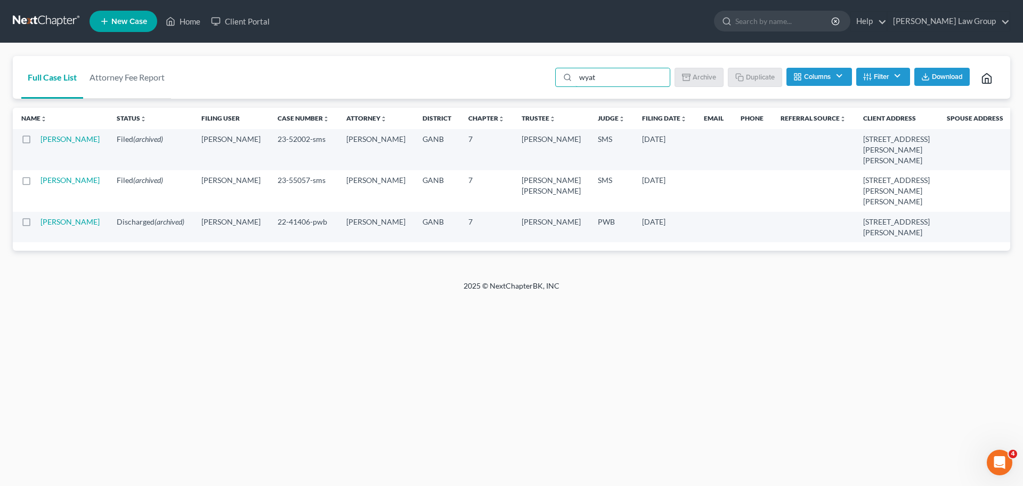
drag, startPoint x: 605, startPoint y: 80, endPoint x: 545, endPoint y: 77, distance: 60.8
click at [545, 77] on div "Full Case List Attorney Fee Report wyat Batch Download Archive Un-archive Dupli…" at bounding box center [512, 77] width 998 height 43
type input "[PERSON_NAME]"
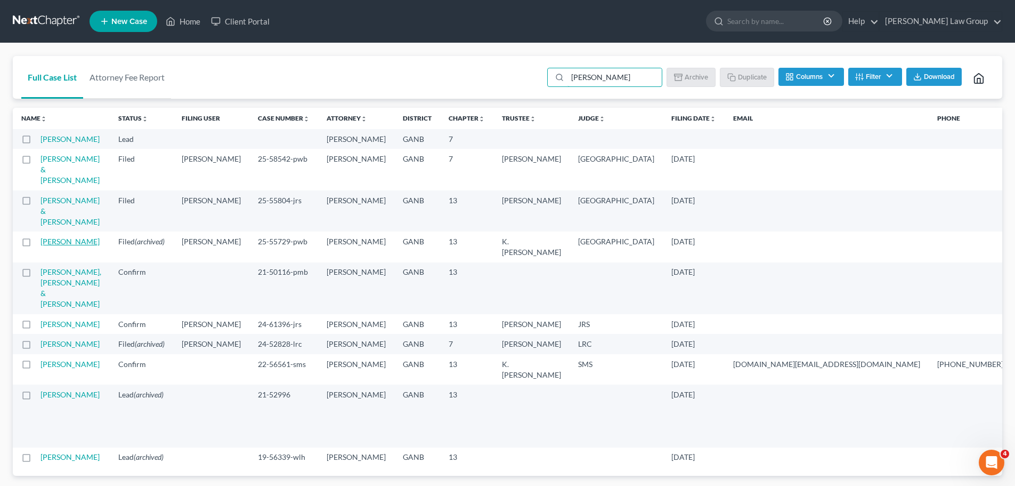
click at [45, 246] on link "[PERSON_NAME]" at bounding box center [70, 241] width 59 height 9
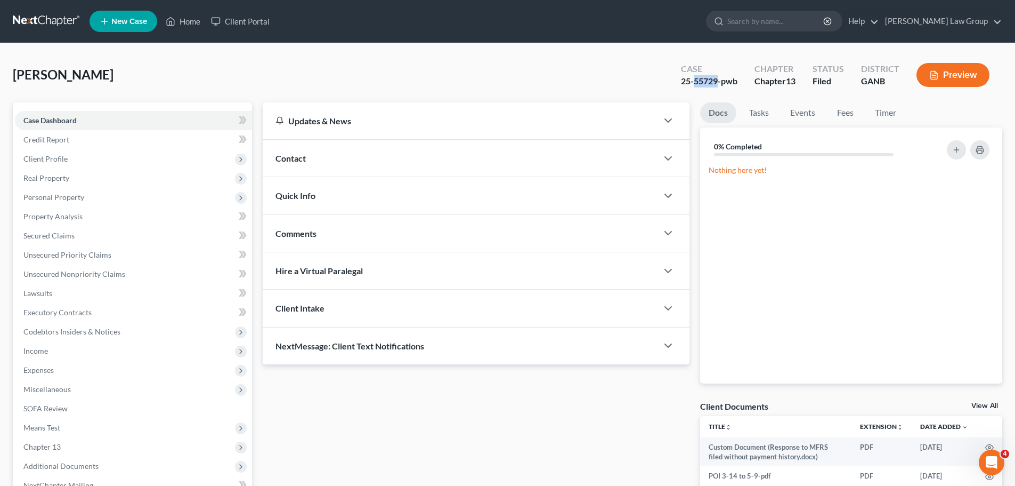
drag, startPoint x: 718, startPoint y: 82, endPoint x: 695, endPoint y: 79, distance: 22.5
click at [695, 79] on div "25-55729-pwb" at bounding box center [709, 81] width 56 height 12
copy div "55729"
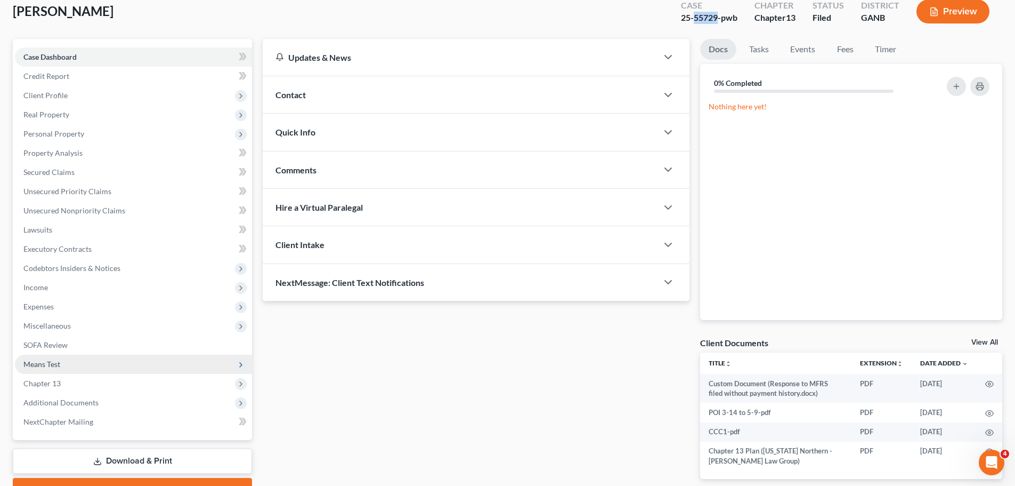
scroll to position [119, 0]
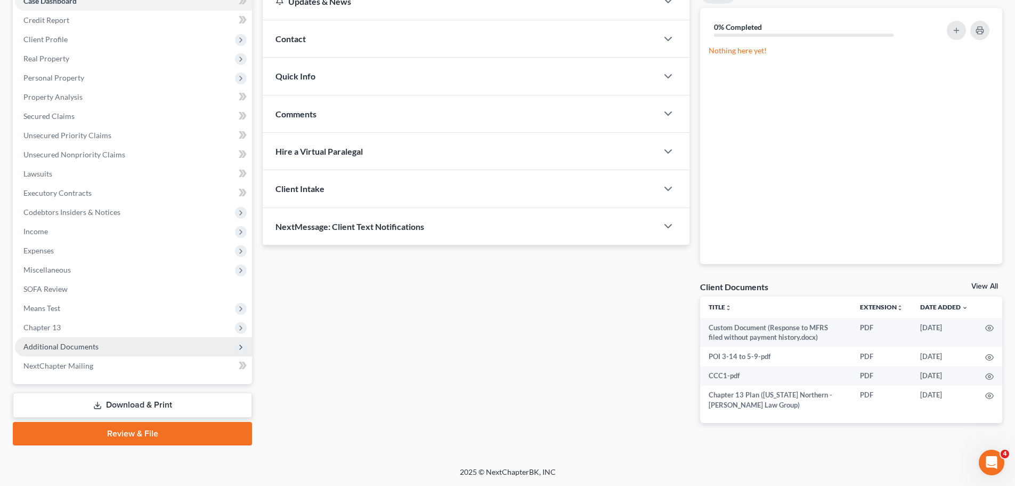
drag, startPoint x: 115, startPoint y: 339, endPoint x: 164, endPoint y: 340, distance: 49.0
click at [115, 339] on span "Additional Documents" at bounding box center [133, 346] width 237 height 19
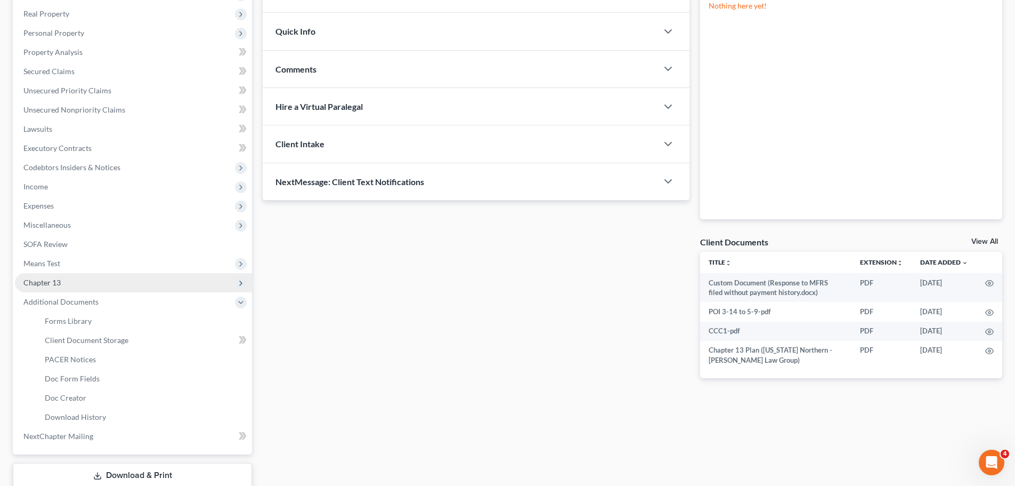
scroll to position [226, 0]
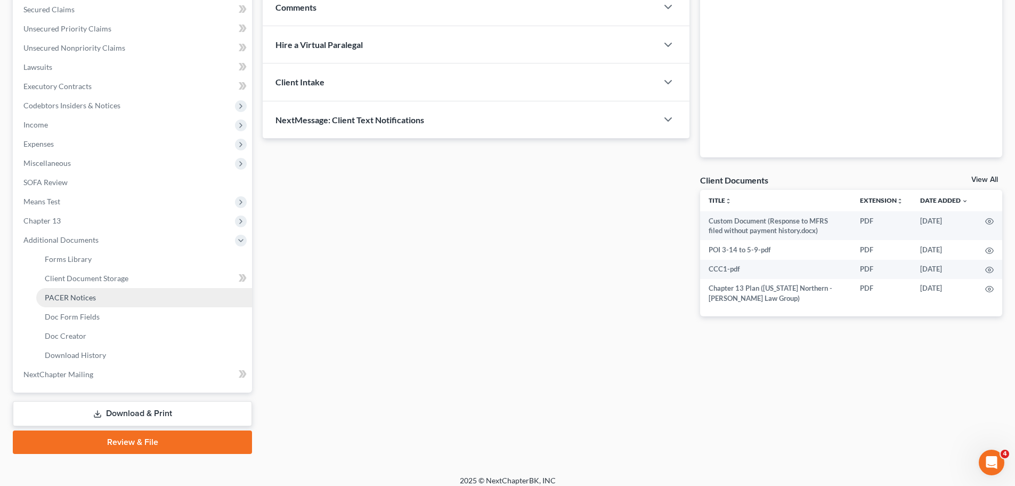
click at [136, 303] on link "PACER Notices" at bounding box center [144, 297] width 216 height 19
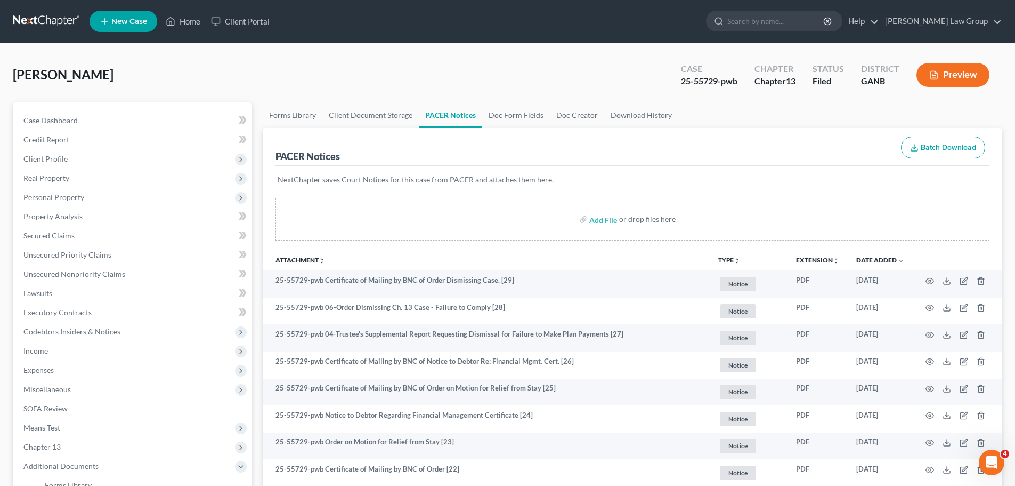
scroll to position [53, 0]
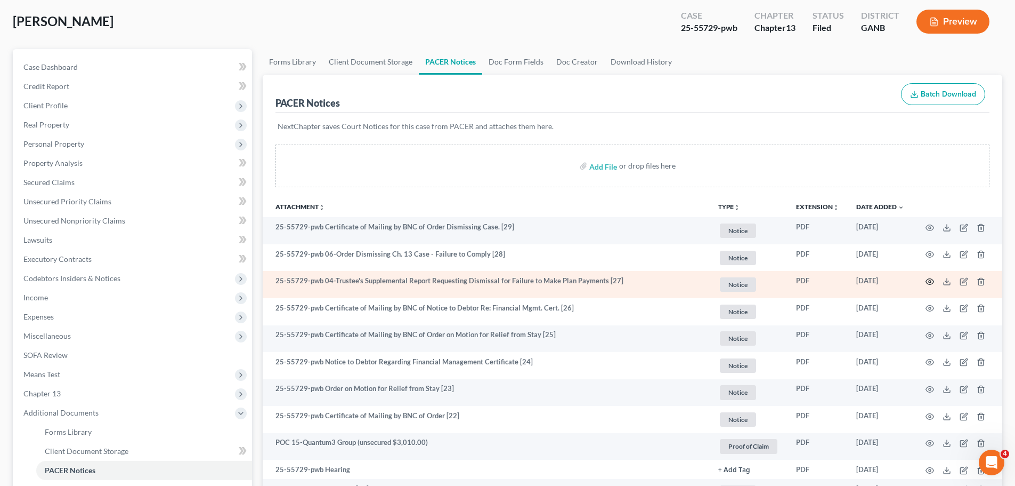
click at [929, 281] on icon "button" at bounding box center [930, 281] width 9 height 9
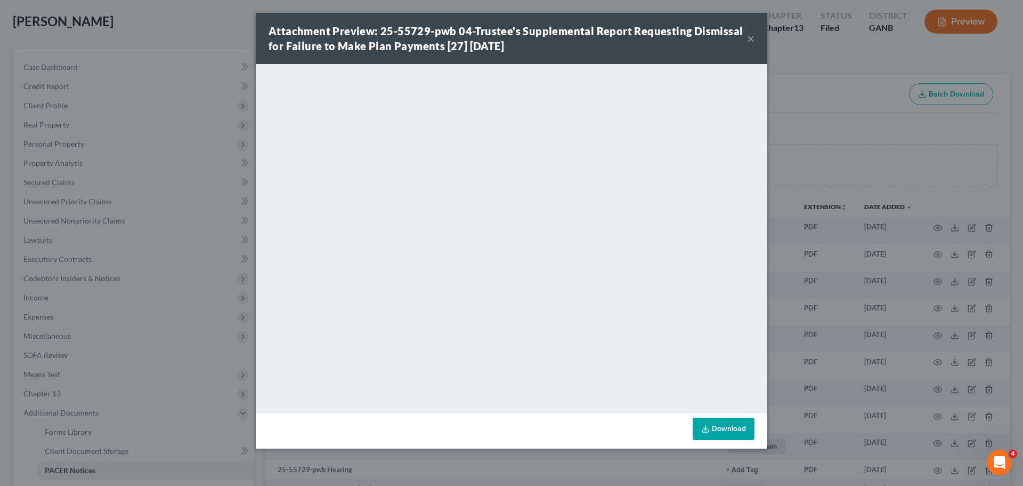
click at [751, 43] on button "×" at bounding box center [750, 38] width 7 height 13
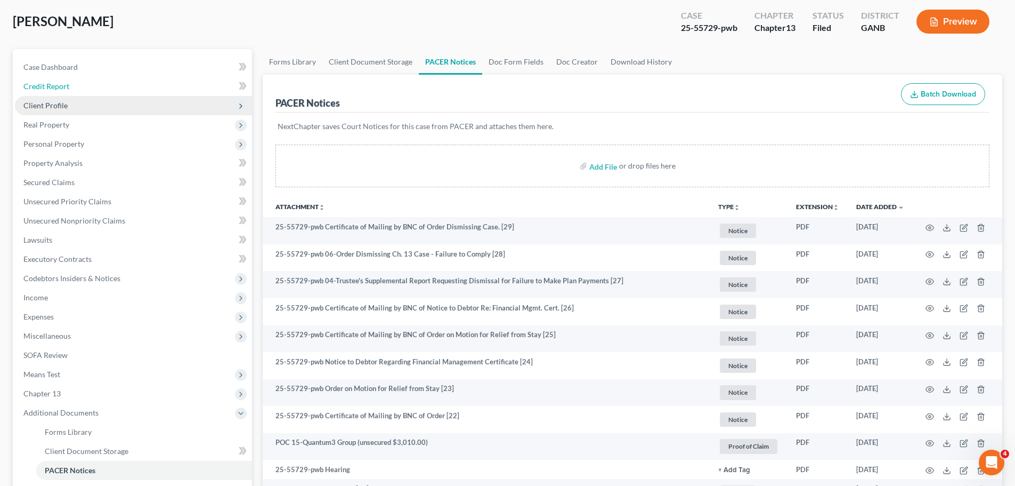
click at [70, 95] on link "Credit Report" at bounding box center [133, 86] width 237 height 19
click at [59, 108] on span "Client Profile" at bounding box center [45, 105] width 44 height 9
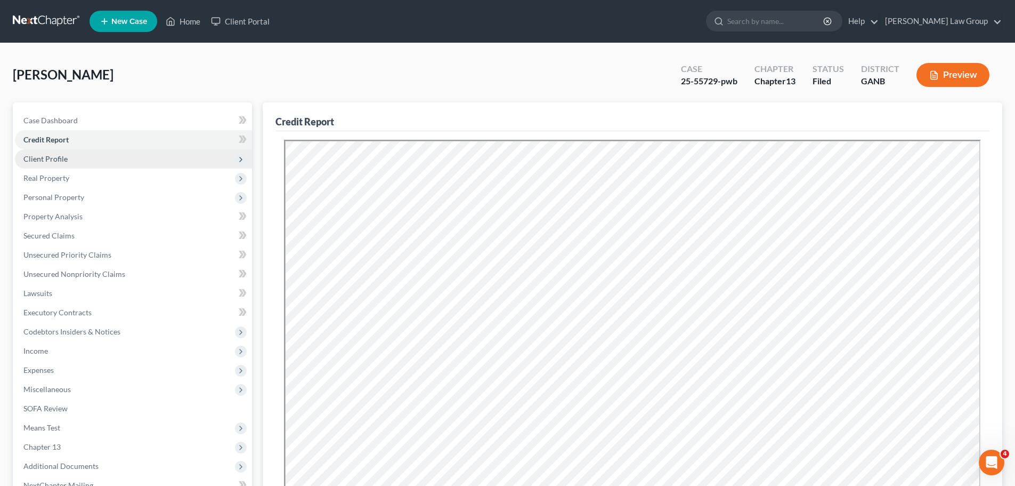
click at [55, 161] on span "Client Profile" at bounding box center [45, 158] width 44 height 9
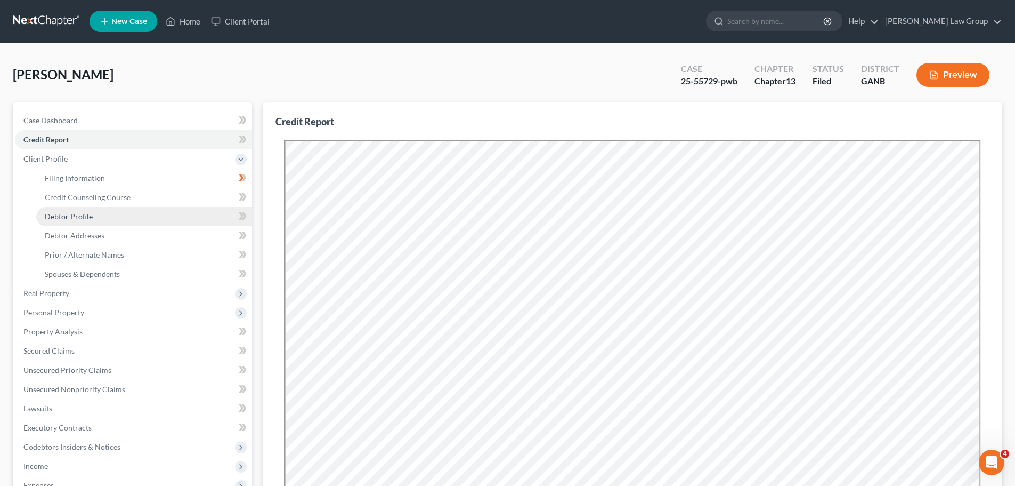
click at [95, 222] on link "Debtor Profile" at bounding box center [144, 216] width 216 height 19
select select "3"
select select "2"
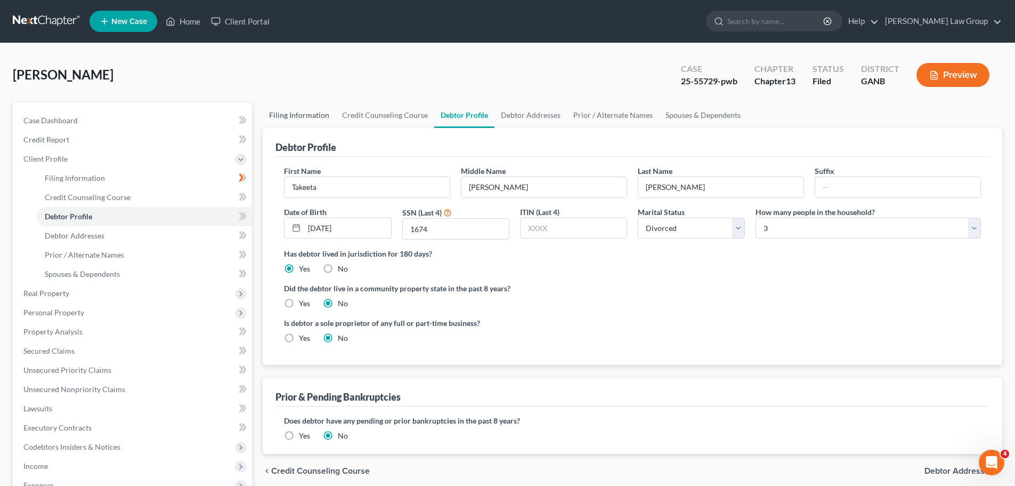
click at [279, 117] on link "Filing Information" at bounding box center [299, 115] width 73 height 26
select select "1"
select select "0"
select select "3"
select select "19"
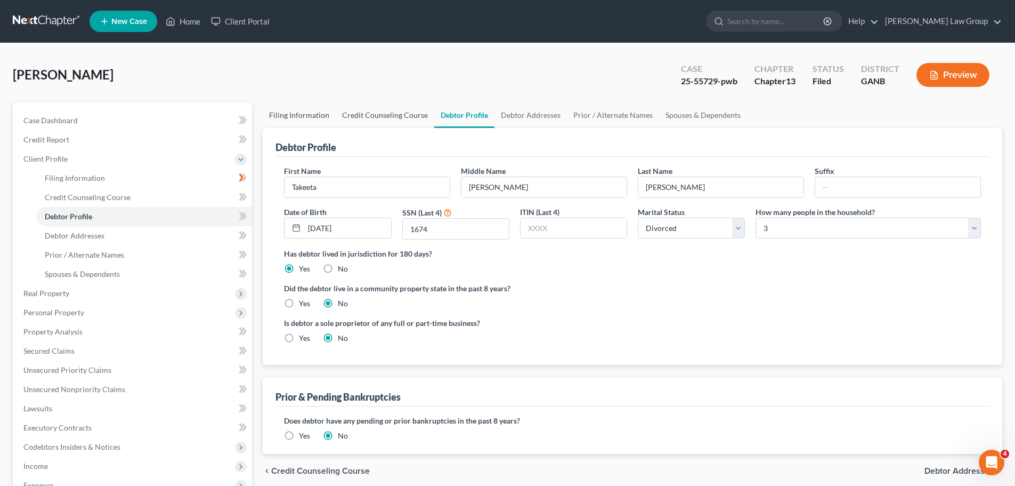
select select "0"
select select "10"
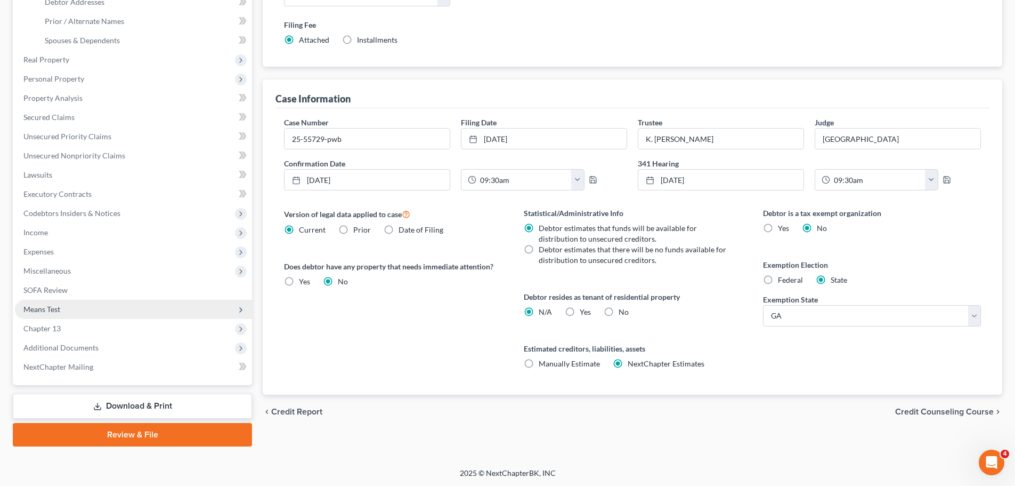
scroll to position [234, 0]
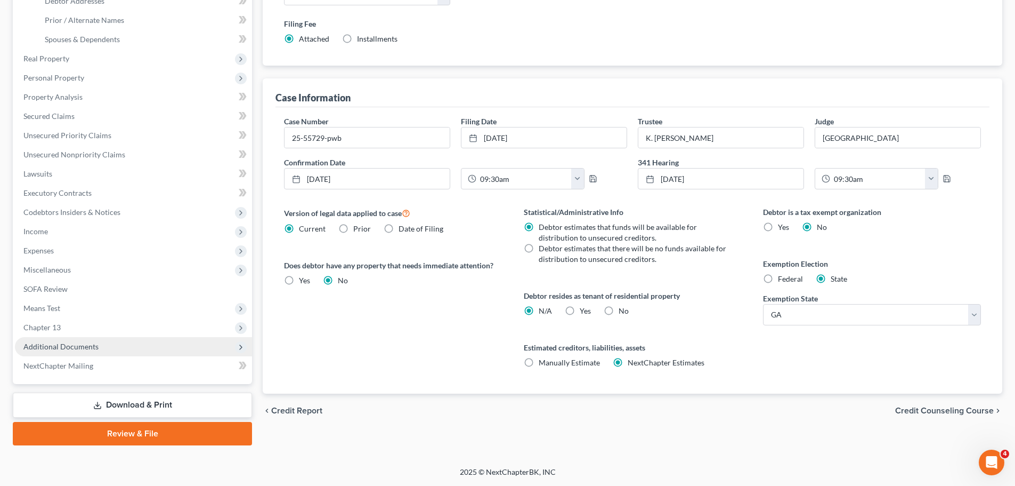
drag, startPoint x: 115, startPoint y: 346, endPoint x: 136, endPoint y: 350, distance: 21.6
click at [115, 346] on span "Additional Documents" at bounding box center [133, 346] width 237 height 19
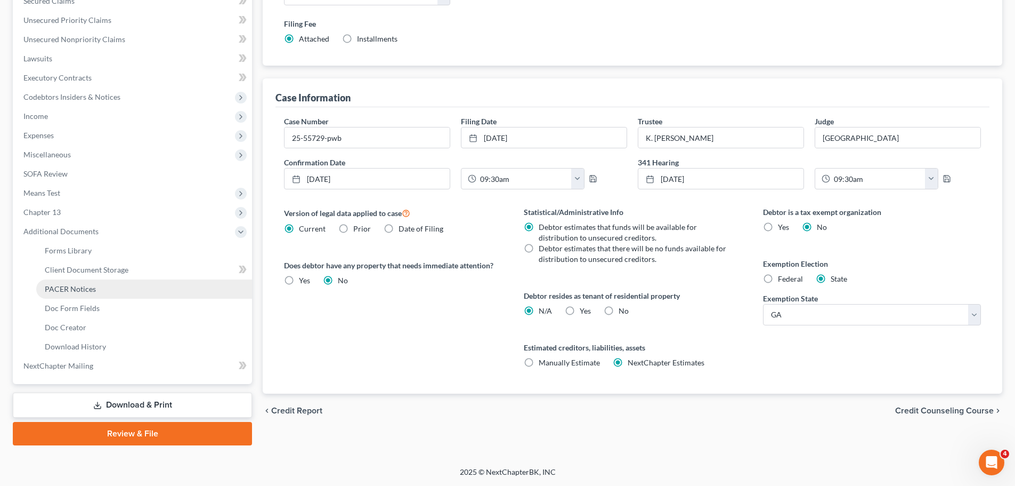
click at [96, 286] on link "PACER Notices" at bounding box center [144, 288] width 216 height 19
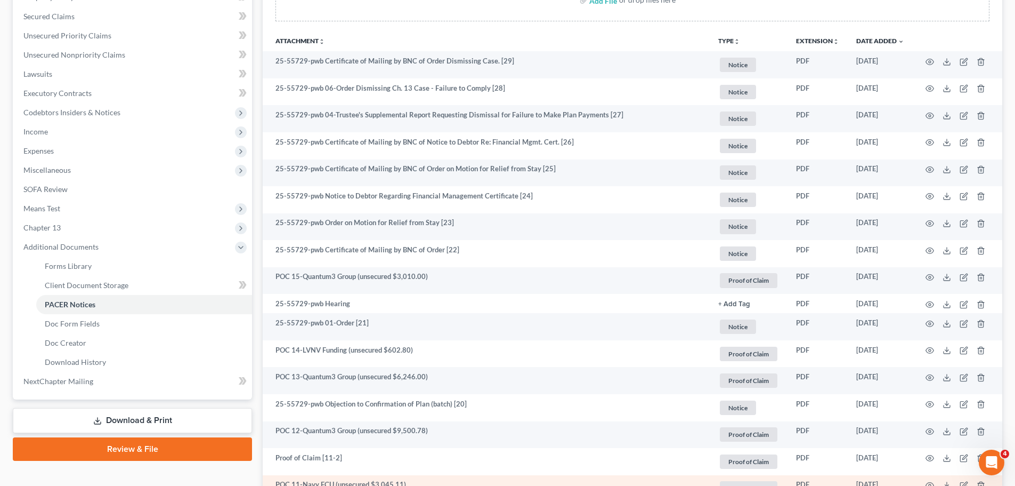
scroll to position [213, 0]
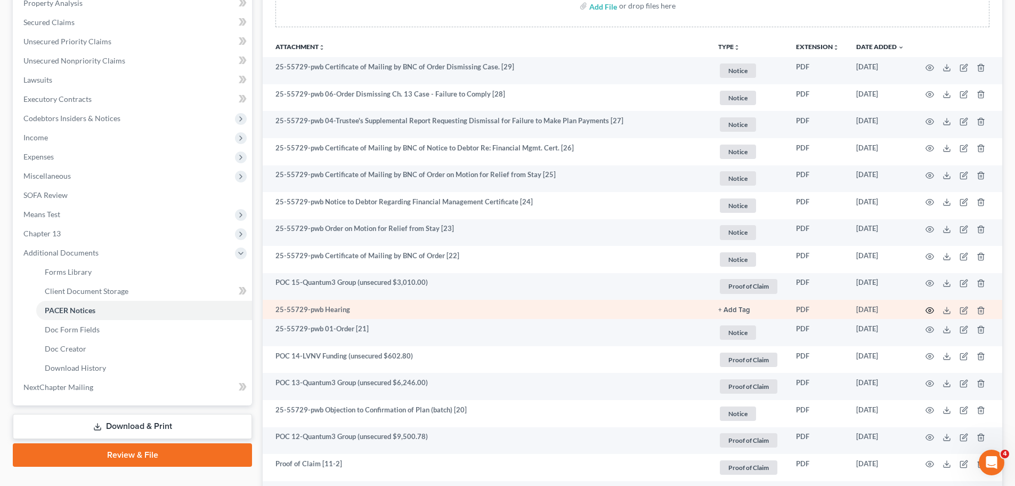
click at [934, 311] on icon "button" at bounding box center [930, 310] width 9 height 9
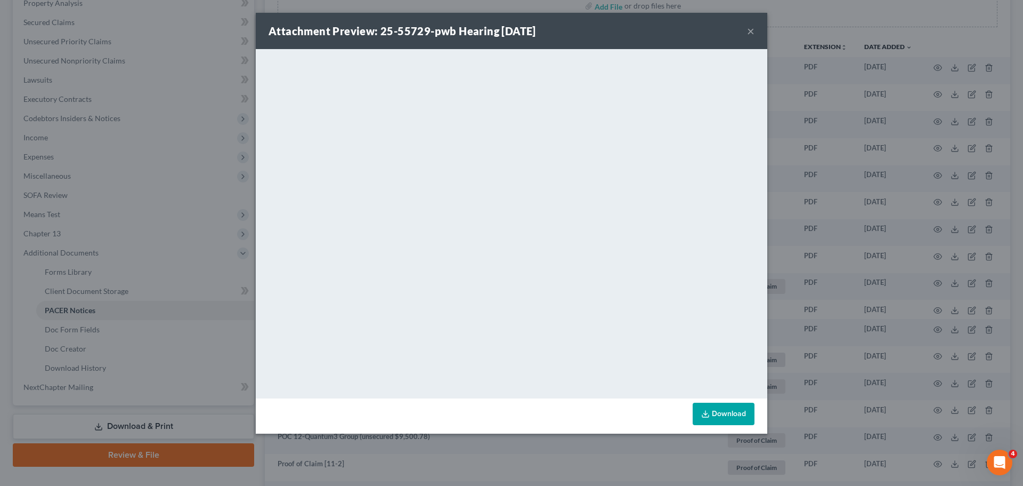
click at [748, 31] on button "×" at bounding box center [750, 31] width 7 height 13
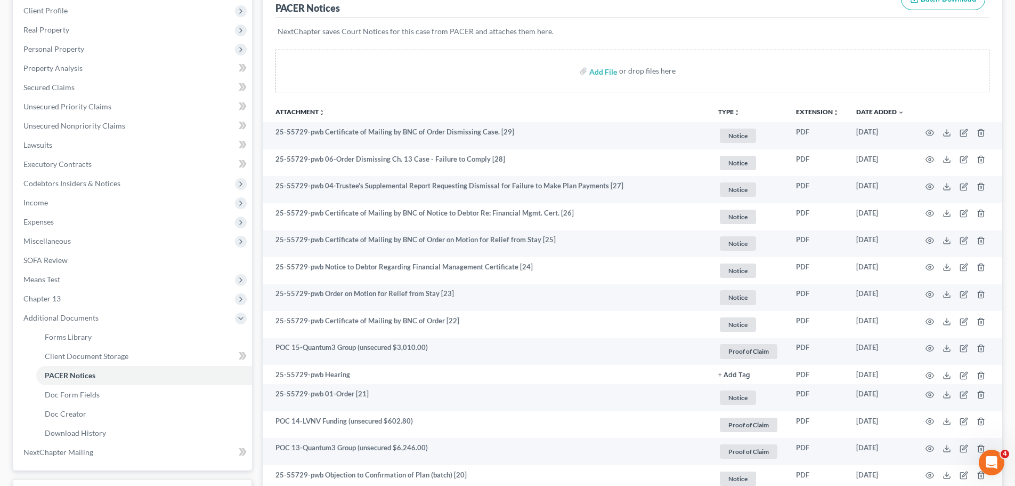
scroll to position [0, 0]
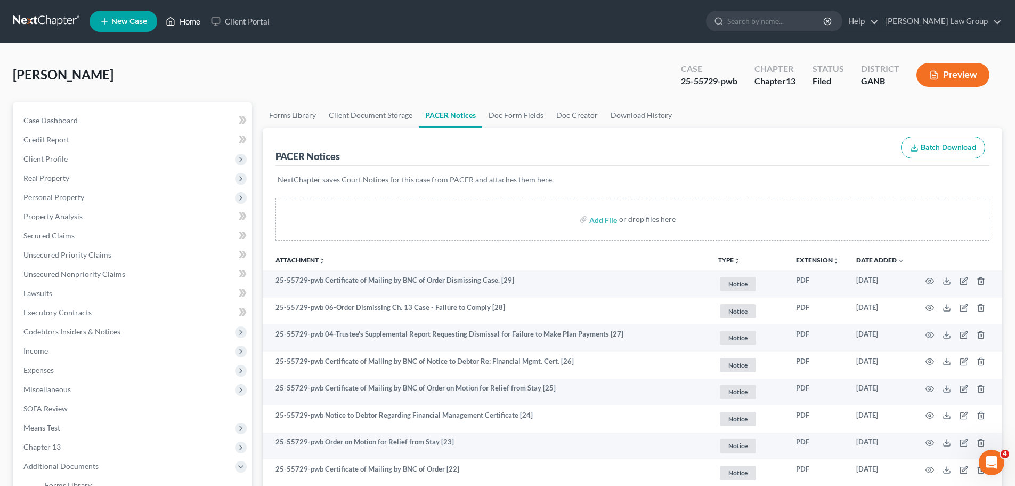
click at [186, 15] on link "Home" at bounding box center [182, 21] width 45 height 19
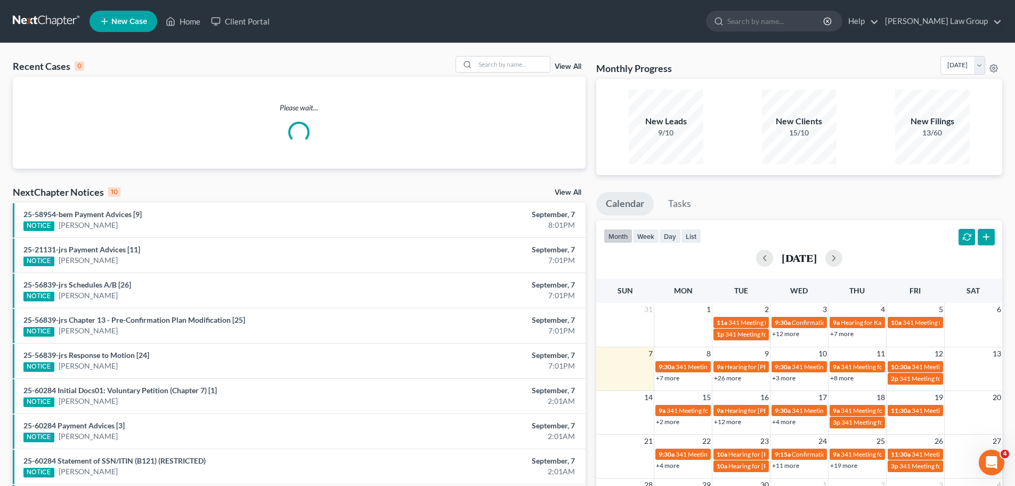
click at [491, 74] on div "Recent Cases 0 View All" at bounding box center [299, 66] width 573 height 21
click at [490, 69] on input "search" at bounding box center [512, 63] width 75 height 15
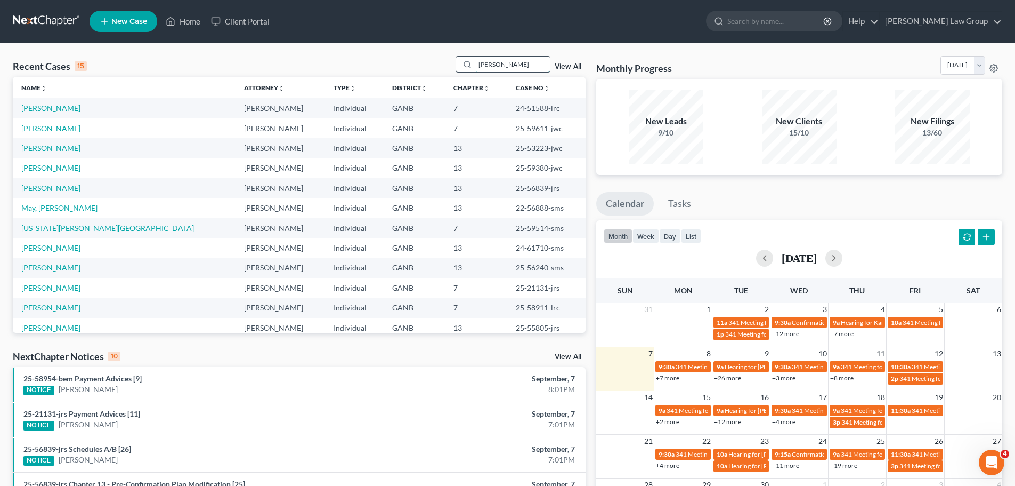
type input "[PERSON_NAME]"
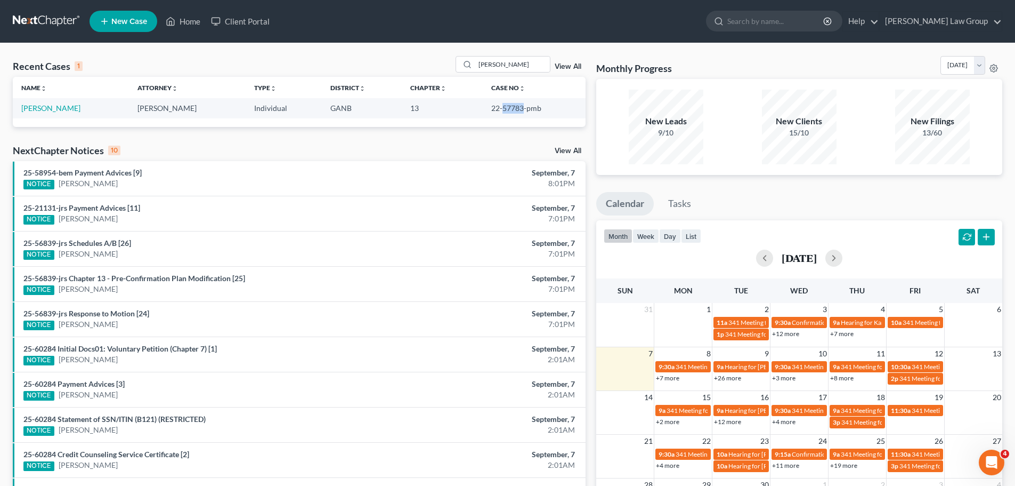
drag, startPoint x: 522, startPoint y: 111, endPoint x: 499, endPoint y: 110, distance: 22.4
click at [499, 110] on td "22-57783-pmb" at bounding box center [534, 108] width 102 height 20
copy td "57783"
